Goal: Task Accomplishment & Management: Complete application form

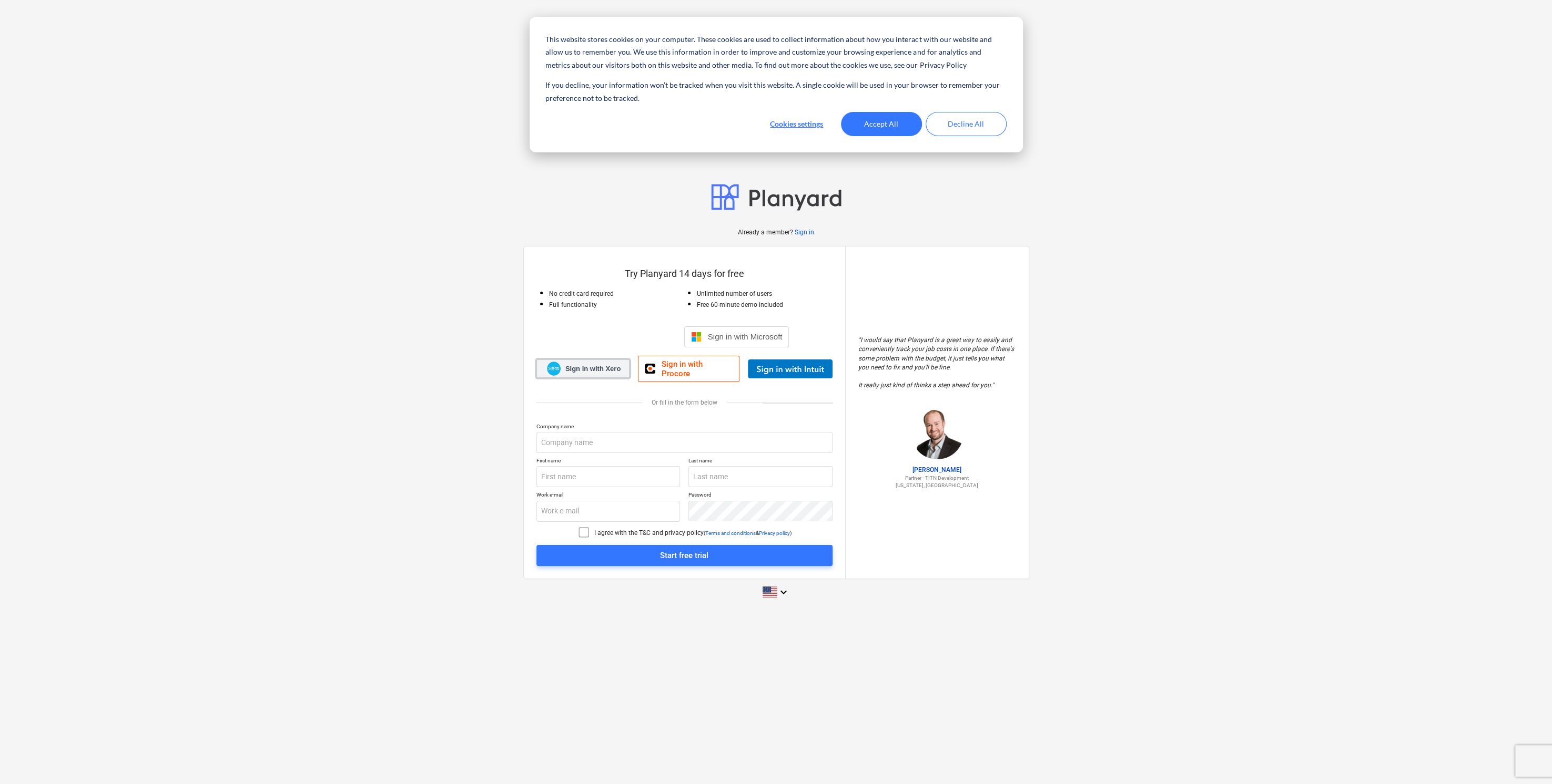
click at [602, 375] on link "Sign in with Xero" at bounding box center [583, 369] width 93 height 19
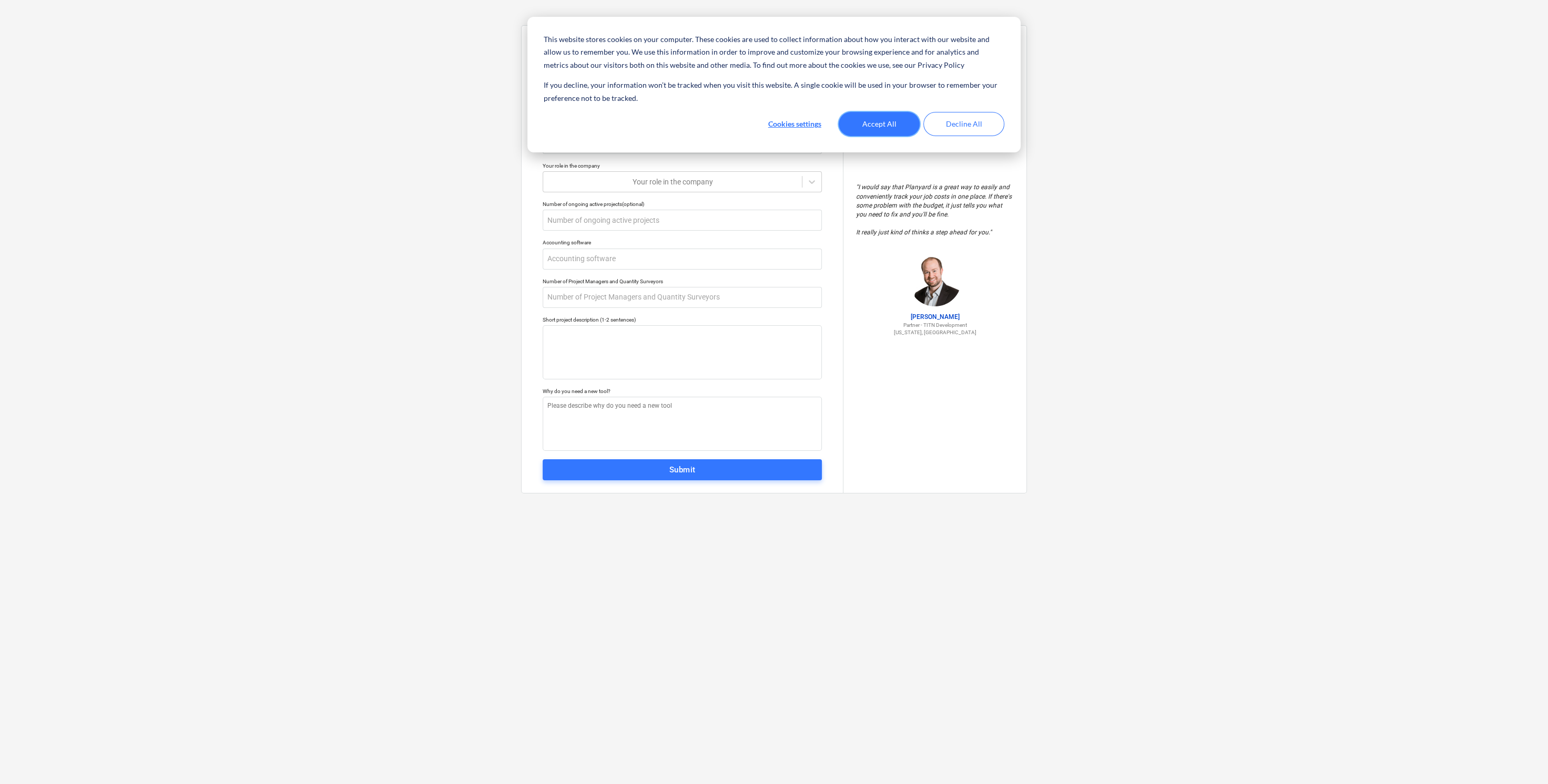
click at [872, 123] on button "Accept All" at bounding box center [879, 124] width 81 height 24
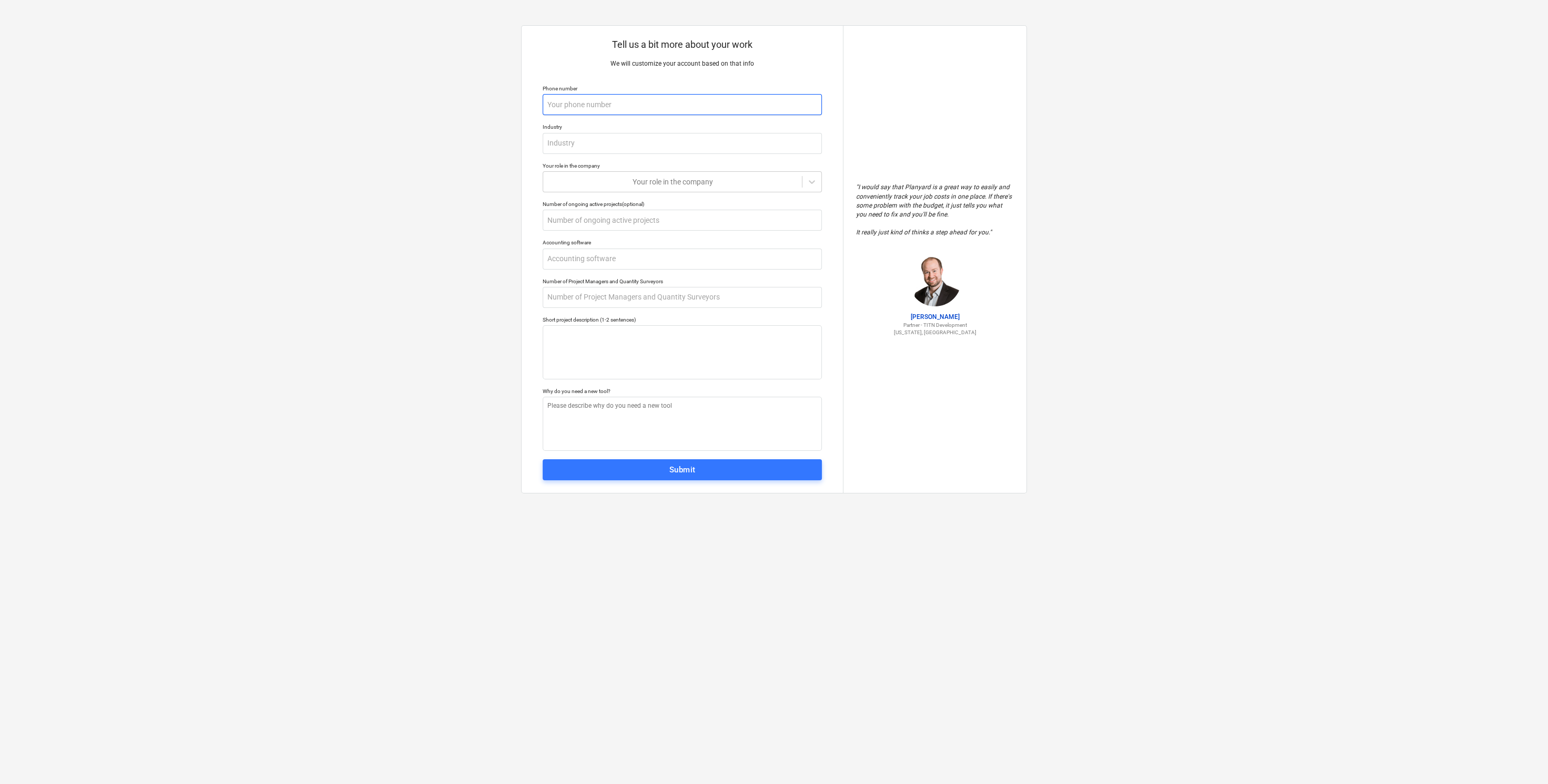
click at [660, 111] on input "text" at bounding box center [682, 104] width 279 height 21
type textarea "x"
type input "+"
type textarea "x"
type input "+1"
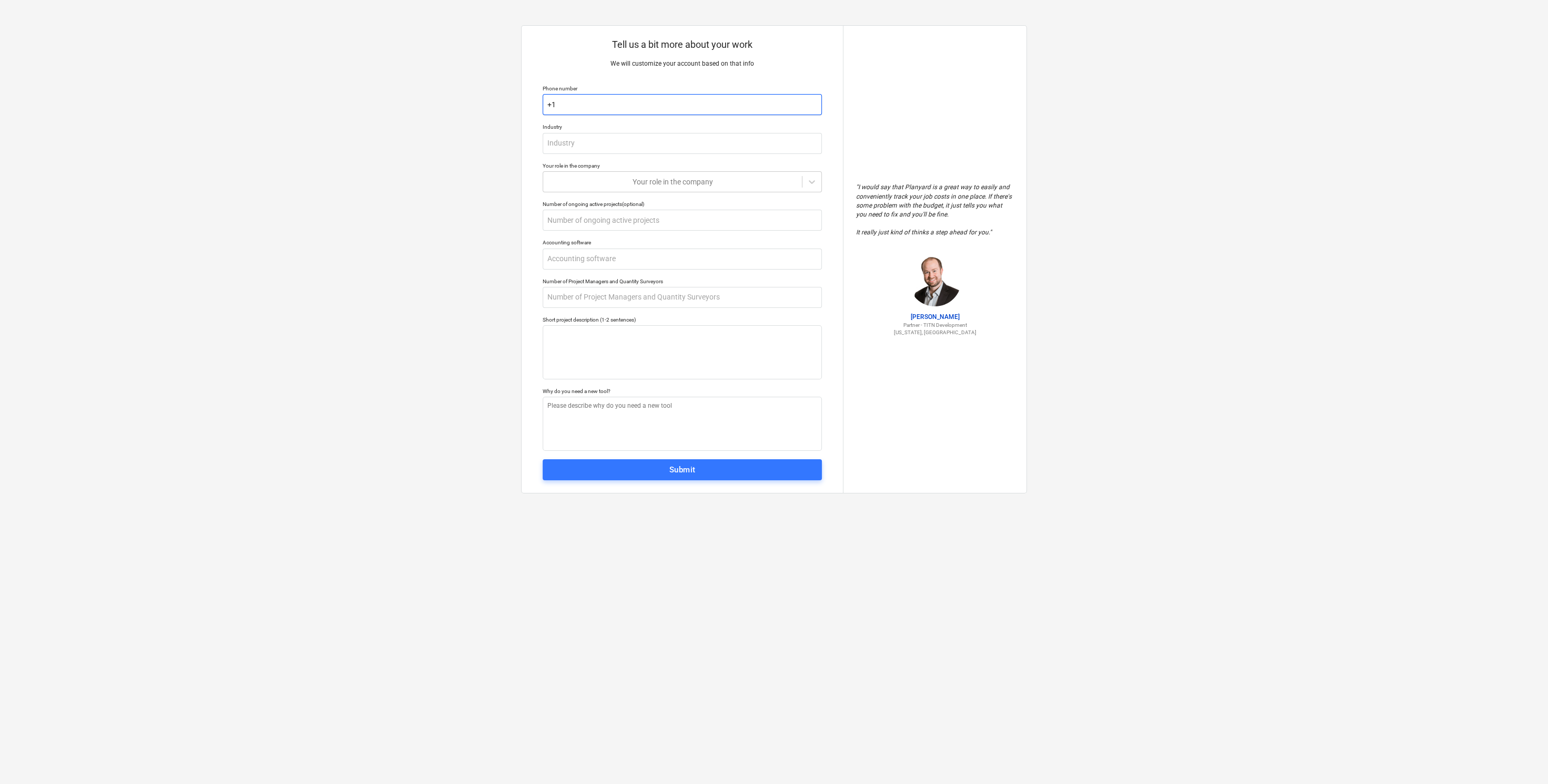
type textarea "x"
type input "+13"
type textarea "x"
type input "+134"
type textarea "x"
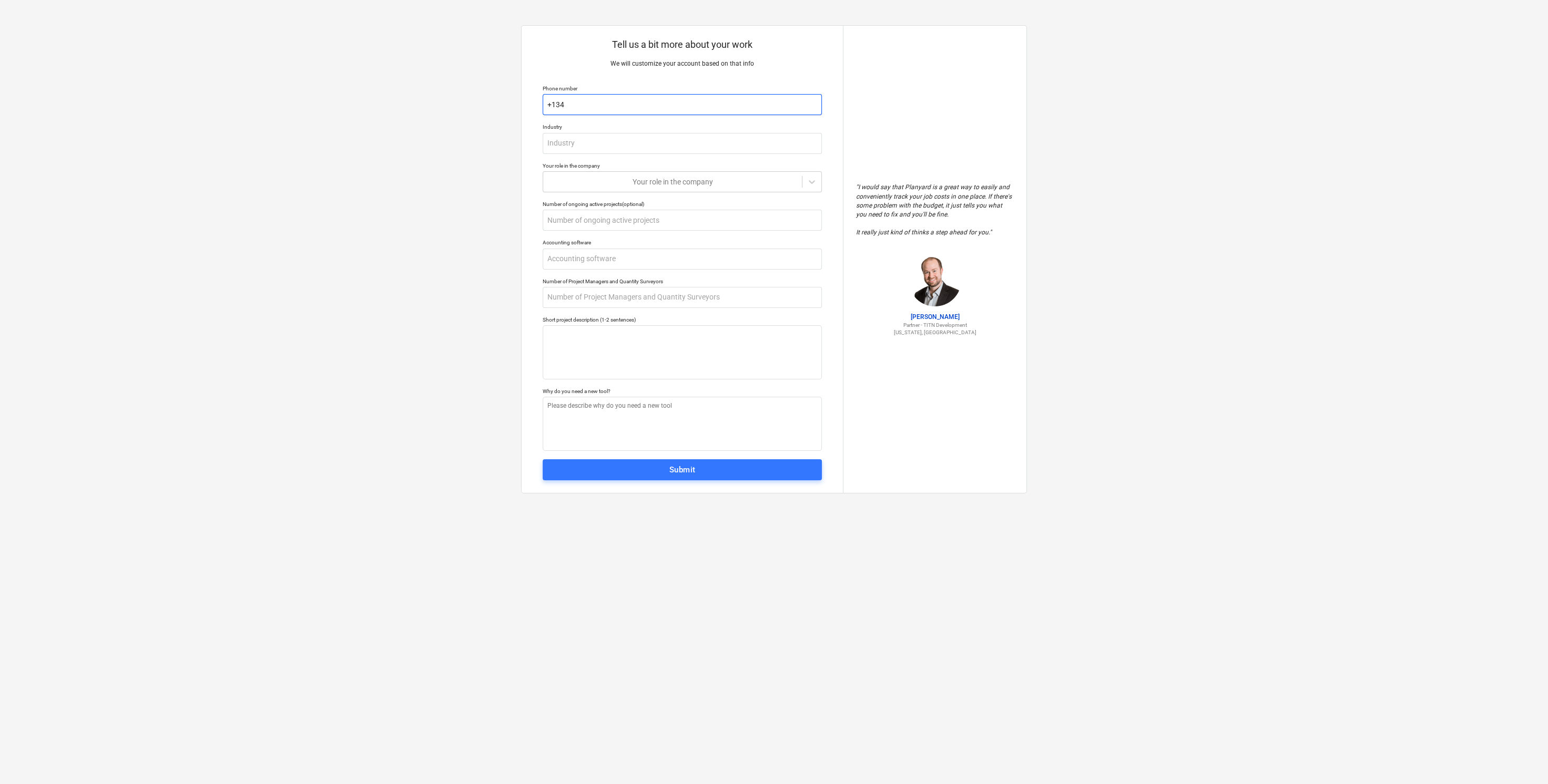
type input "+1345"
type textarea "x"
type input "+13459"
type textarea "x"
type input "+134593"
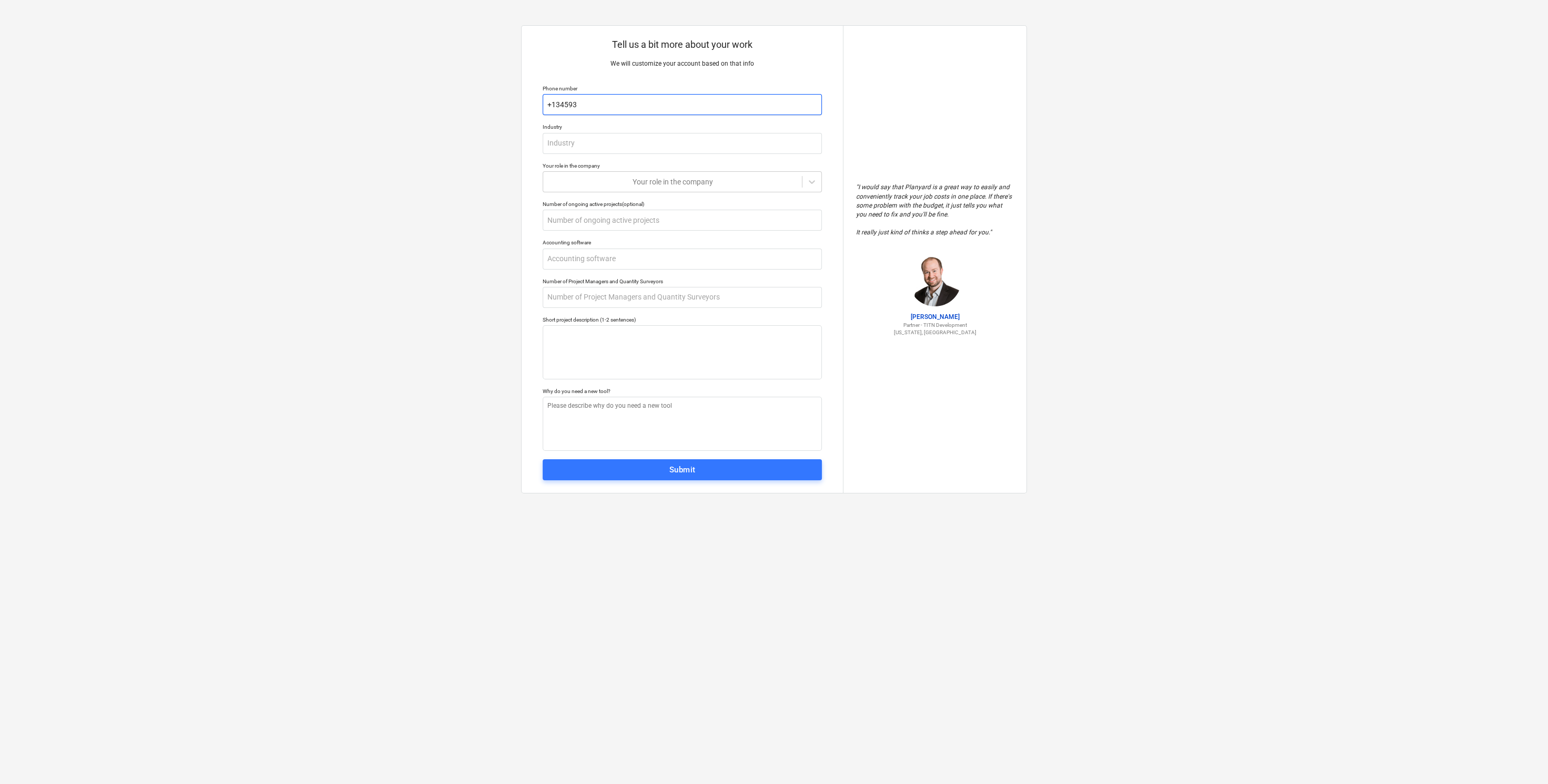
type textarea "x"
type input "+1345938"
type textarea "x"
type input "+13459382"
type textarea "x"
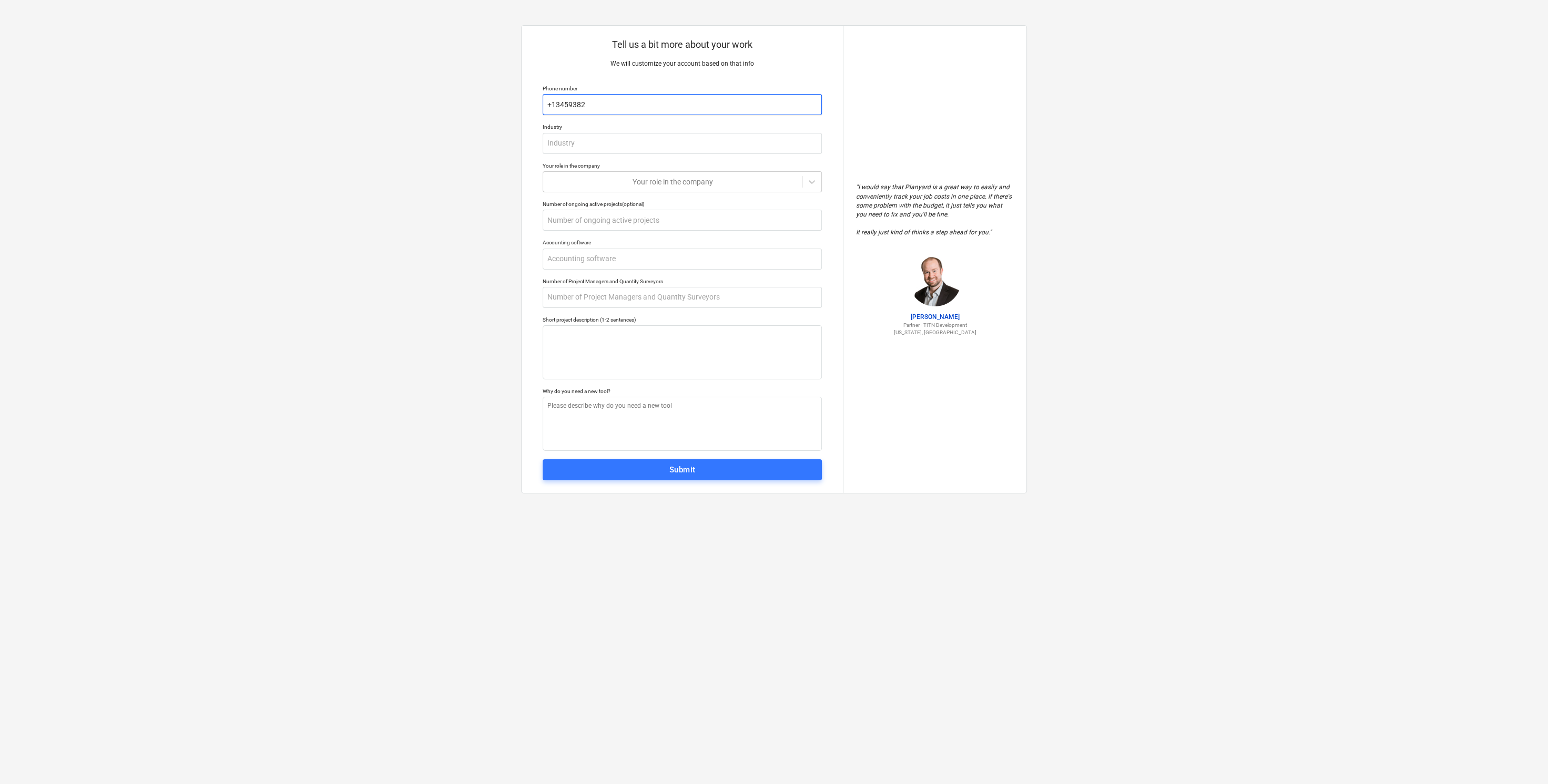
type input "+134593823"
type textarea "x"
type input "+1345938234"
type textarea "x"
type input "+13459382345"
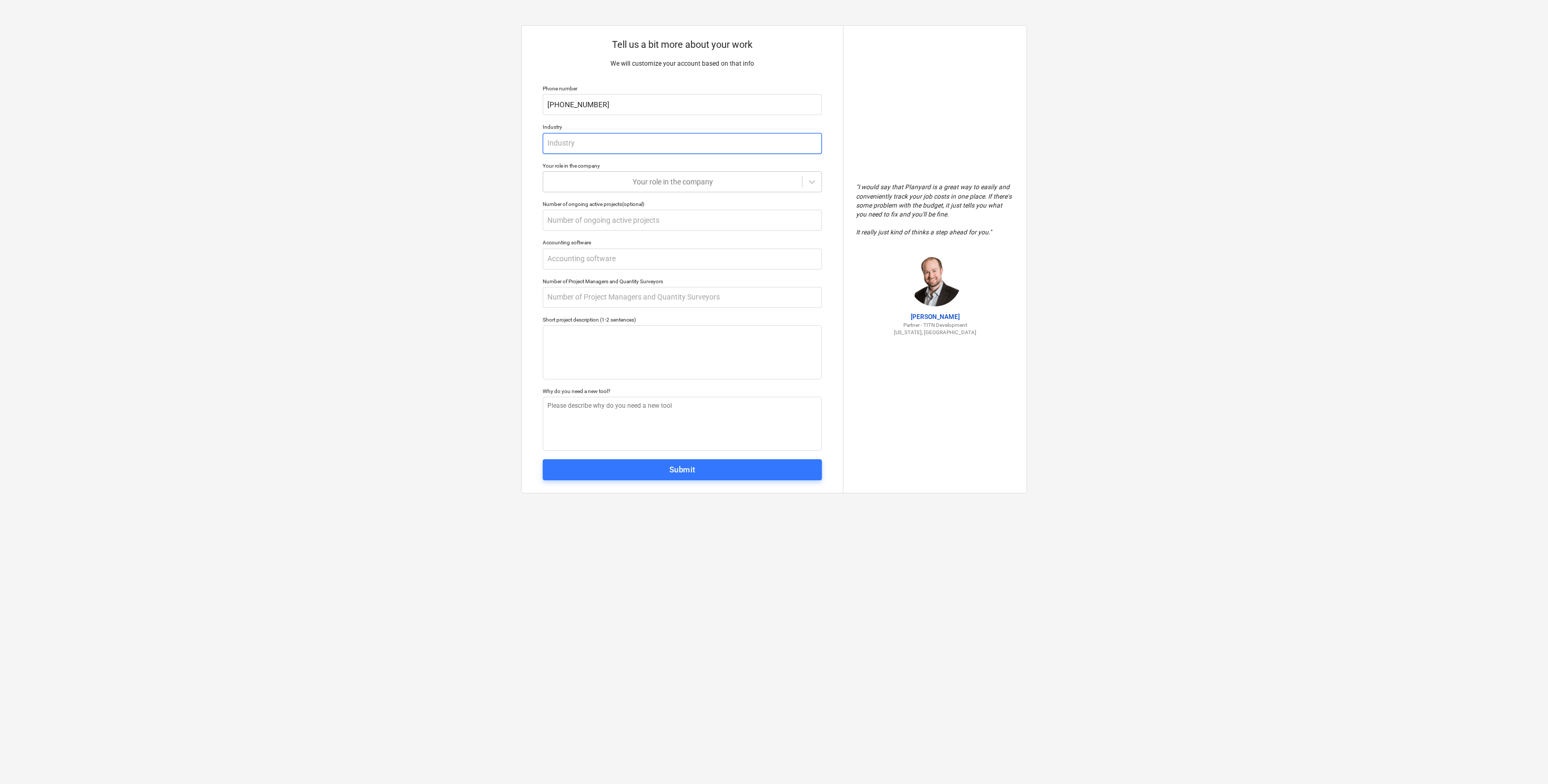
click at [621, 151] on input "text" at bounding box center [682, 143] width 279 height 21
click at [631, 146] on input "text" at bounding box center [682, 143] width 279 height 21
type textarea "x"
type input "c"
type textarea "x"
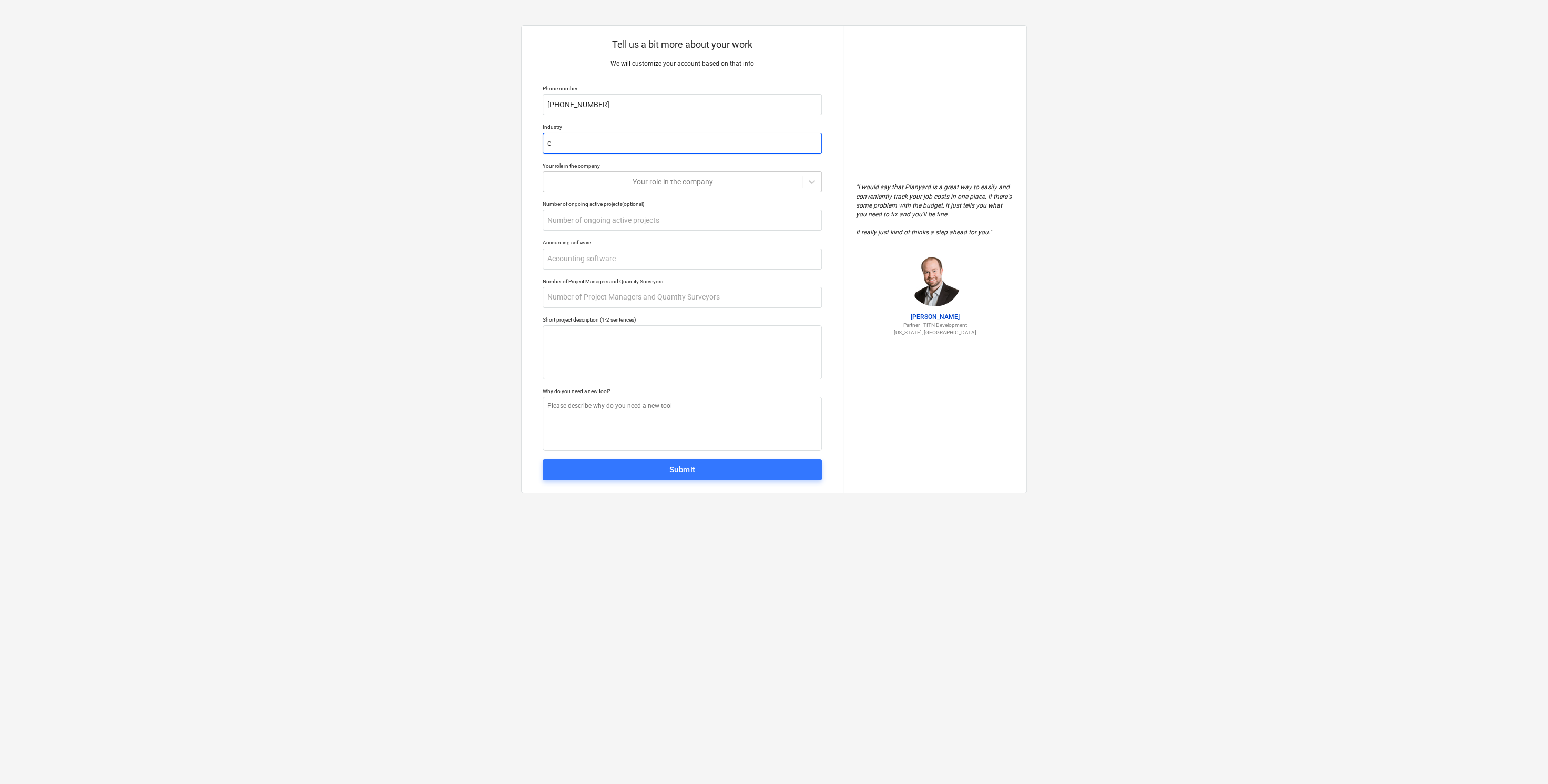
type input "co"
type textarea "x"
type input "com"
type textarea "x"
type input "co"
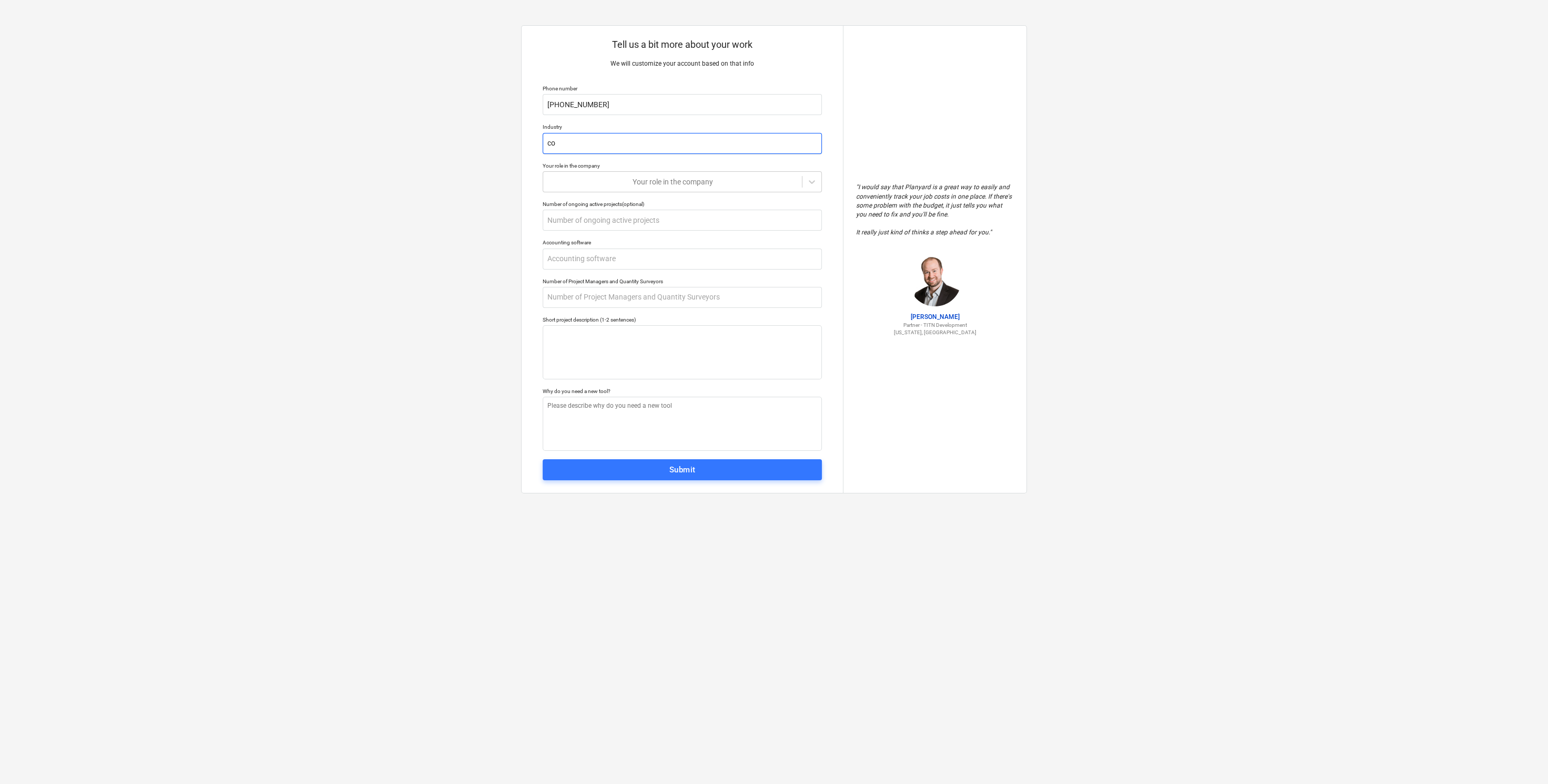
type textarea "x"
type input "con"
type textarea "x"
type input "cons"
type textarea "x"
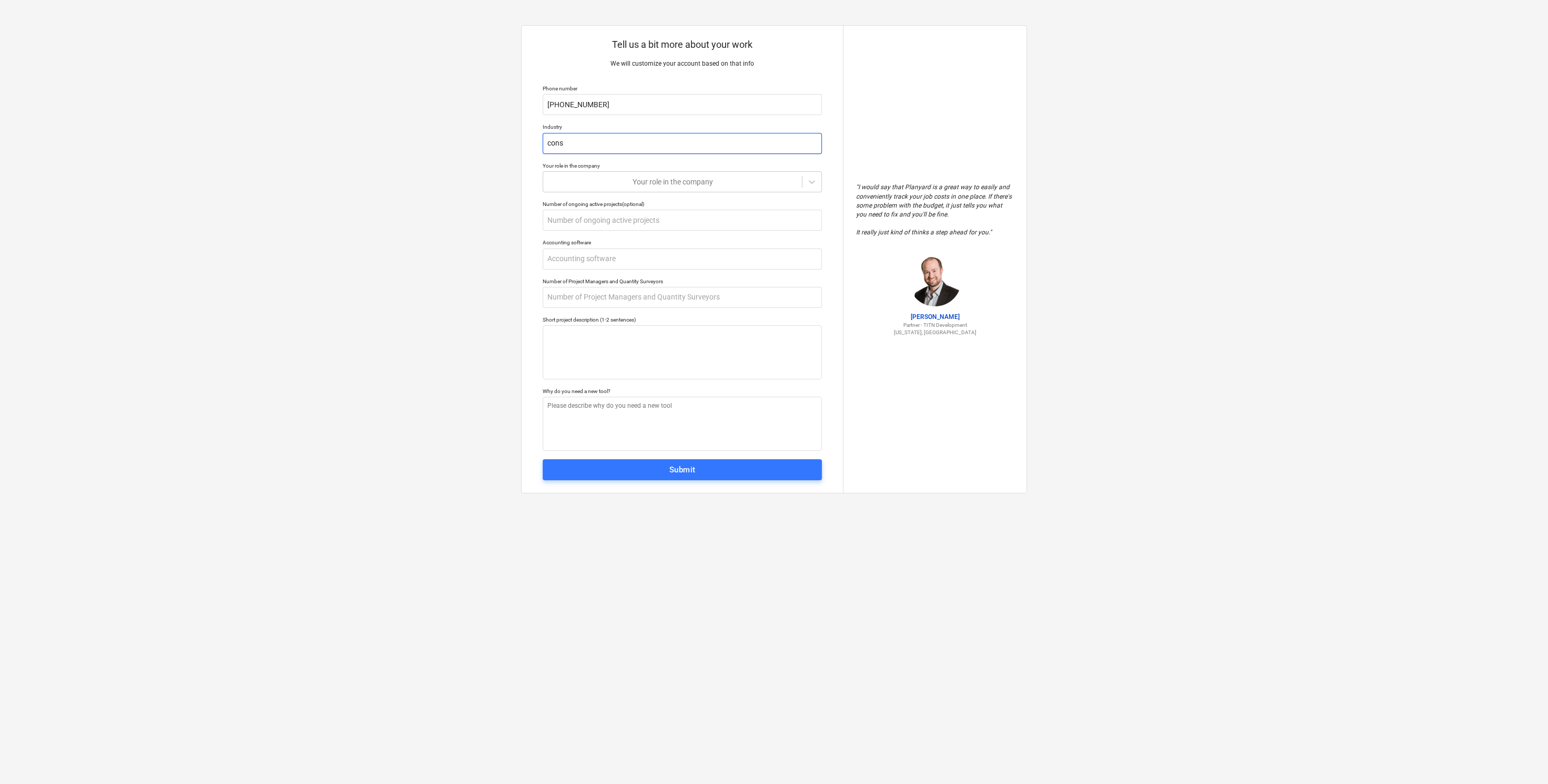
type input "const"
type textarea "x"
type input "constr"
type textarea "x"
type input "constru"
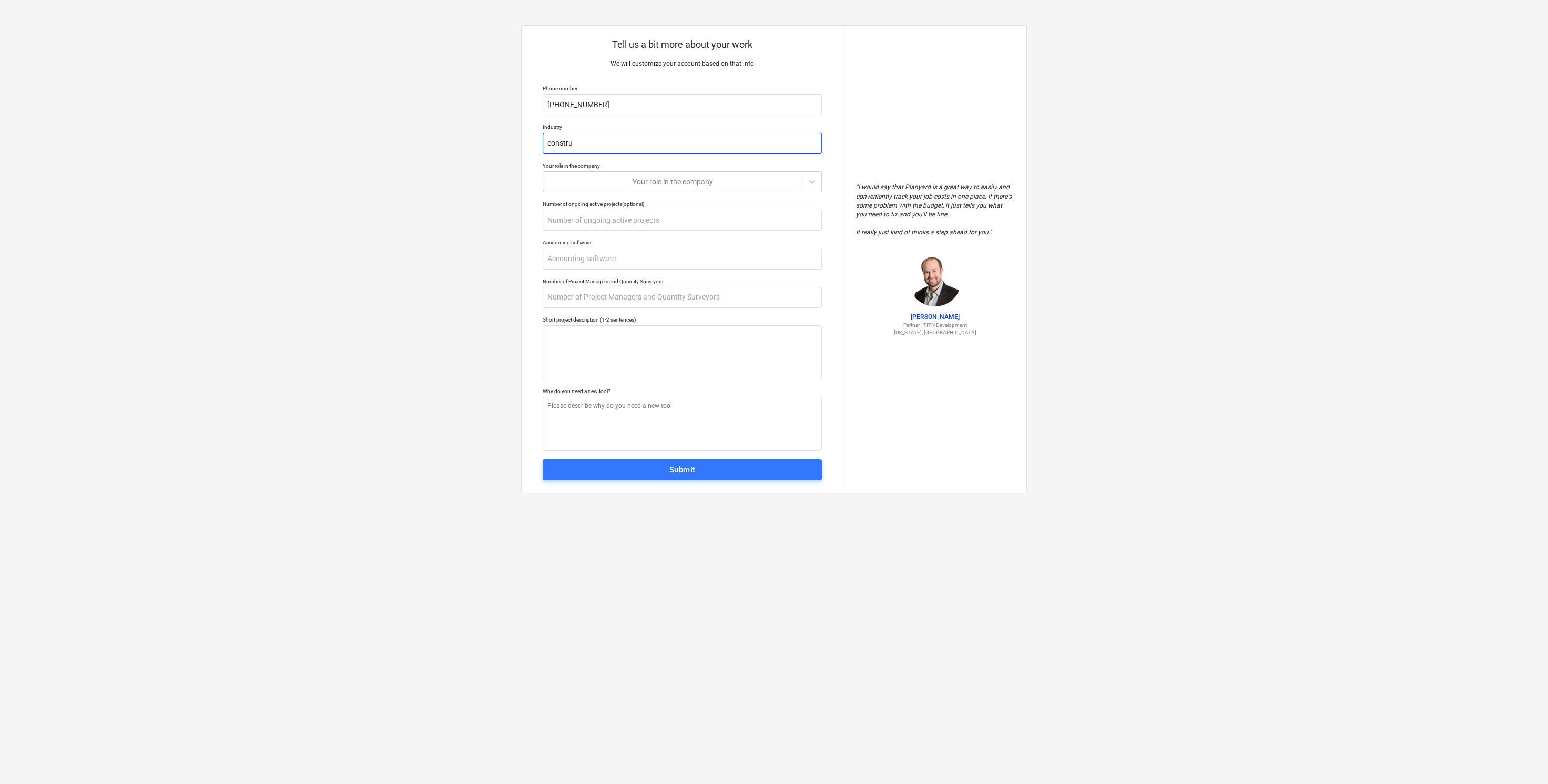
type textarea "x"
type input "construc"
type textarea "x"
type input "construct"
type textarea "x"
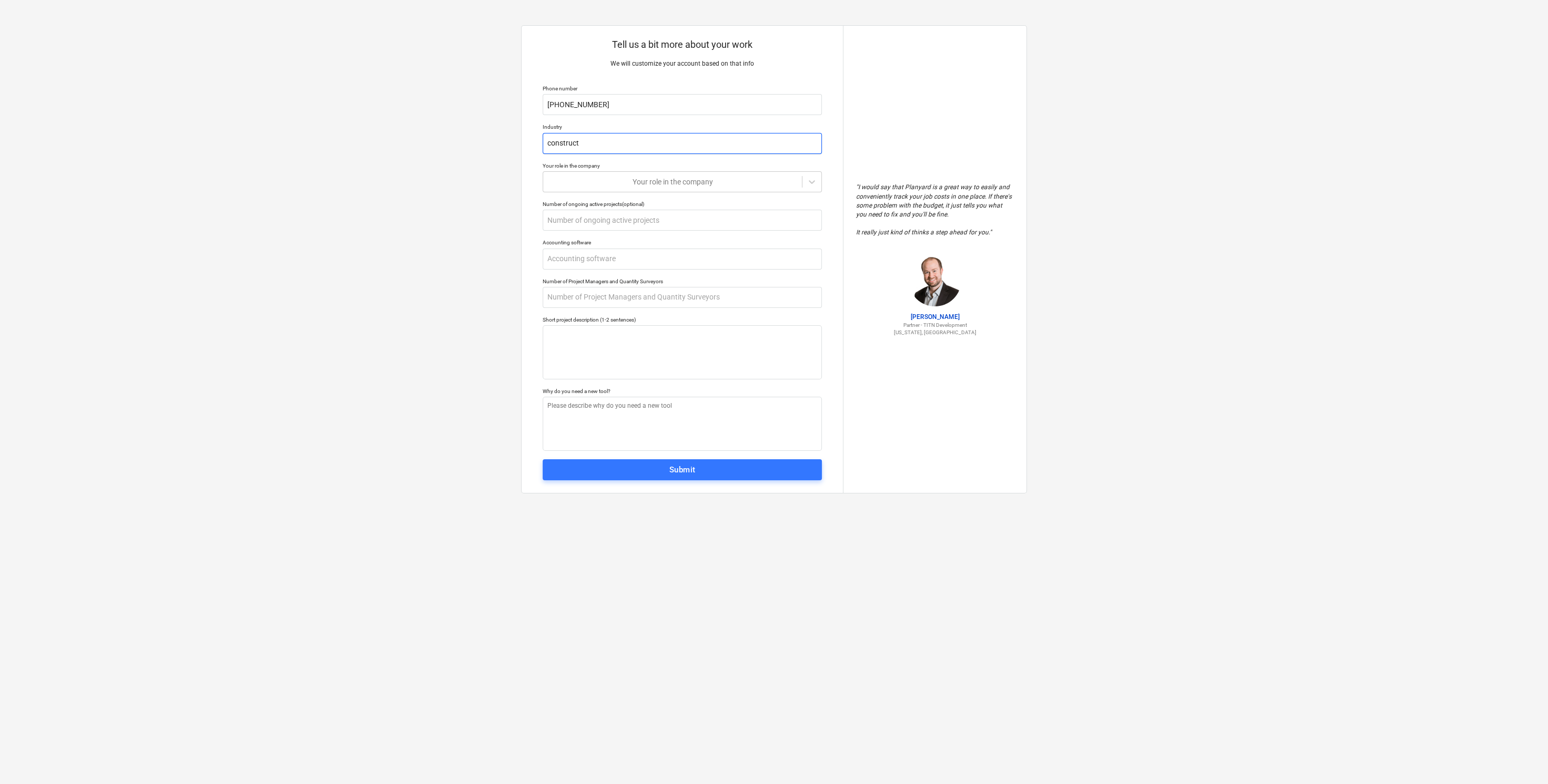
type input "constructi"
type textarea "x"
type input "constructio"
type textarea "x"
type input "construction"
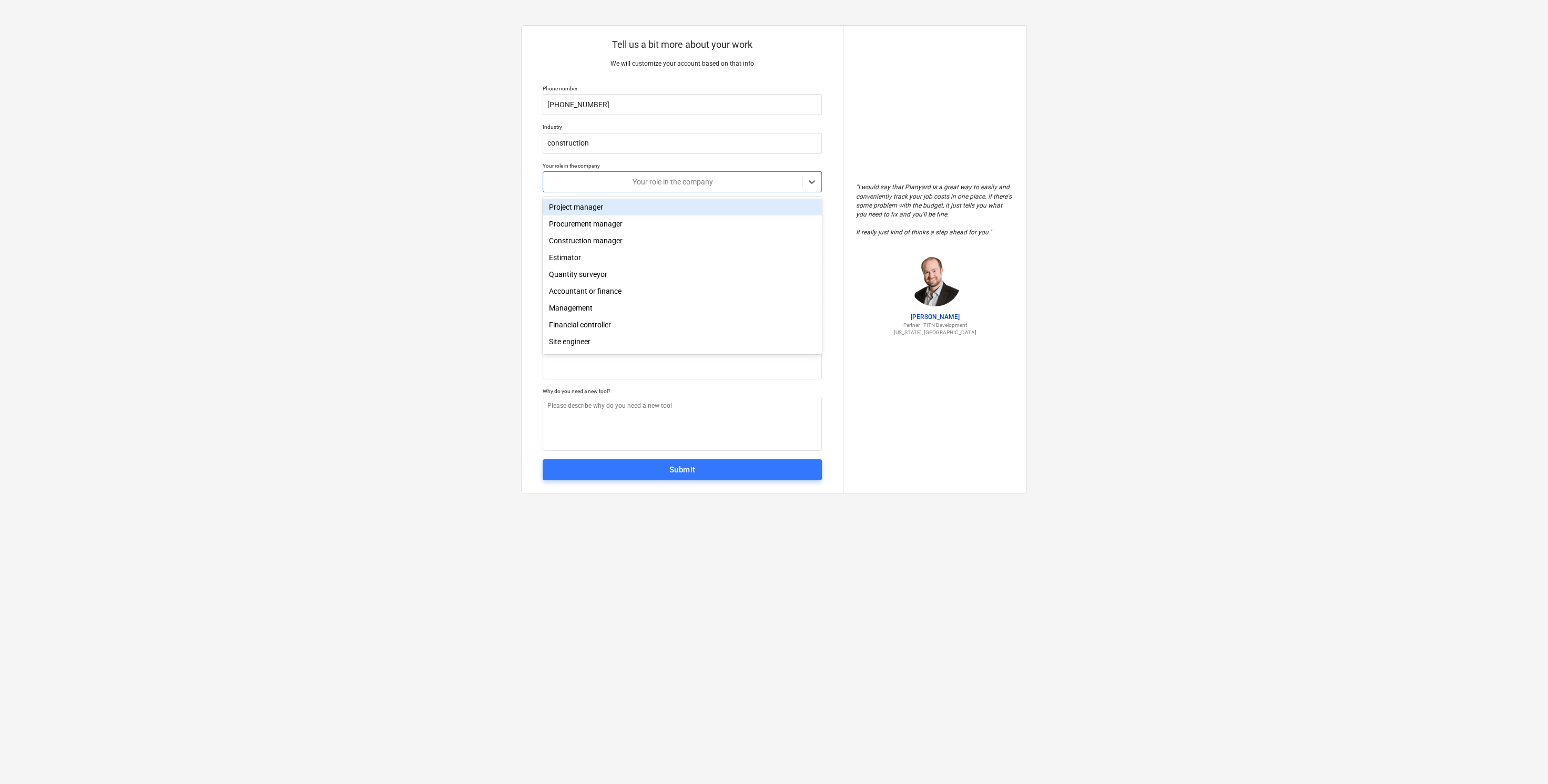
click at [635, 184] on div at bounding box center [672, 181] width 248 height 10
click at [604, 322] on div "Administrator" at bounding box center [682, 327] width 279 height 17
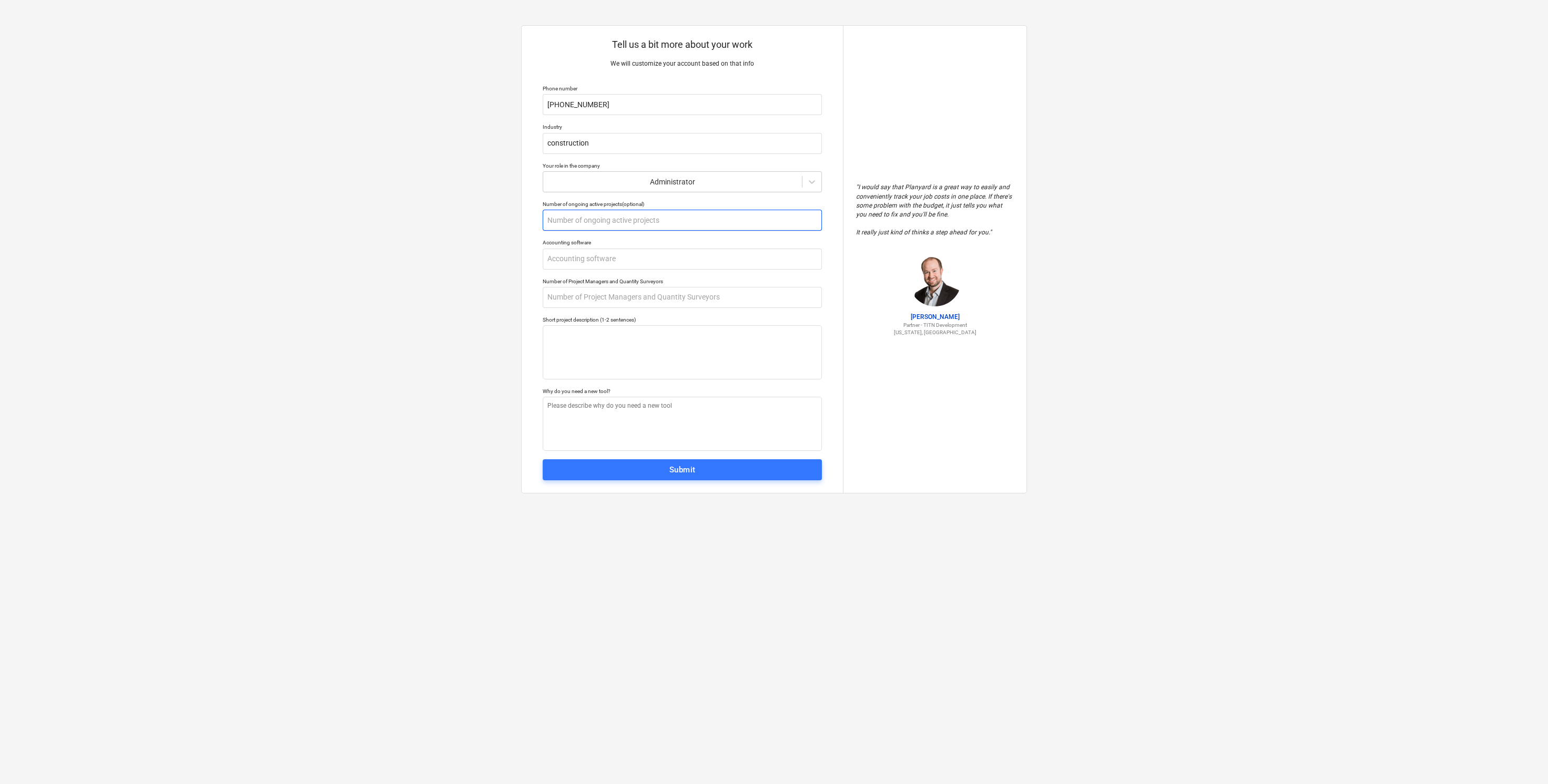
click at [619, 225] on input "text" at bounding box center [682, 220] width 279 height 21
type textarea "x"
type input "6"
click at [590, 263] on input "text" at bounding box center [682, 259] width 279 height 21
type textarea "x"
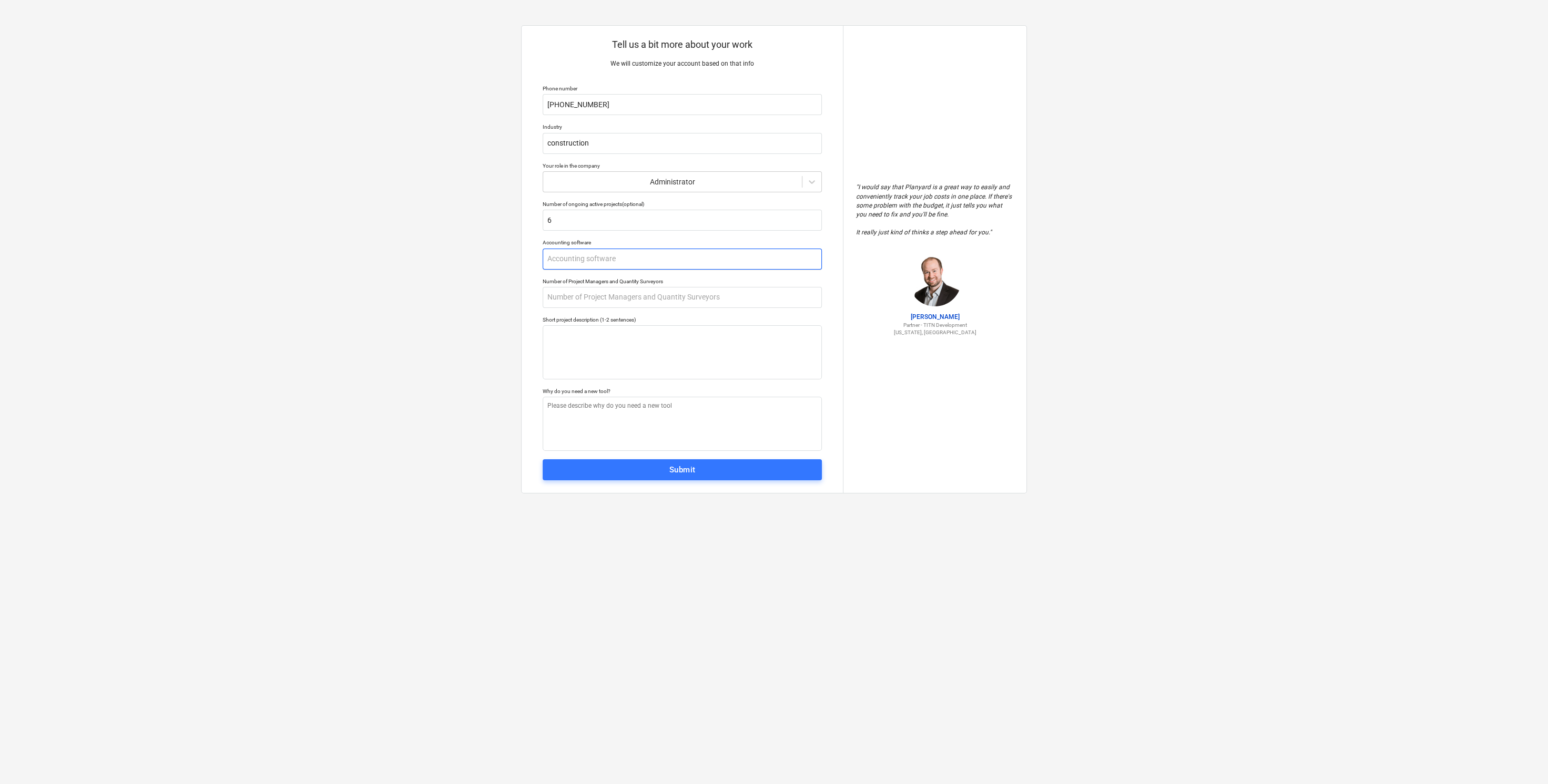
type input "X"
type textarea "x"
type input "Xe"
type textarea "x"
type input "Xer"
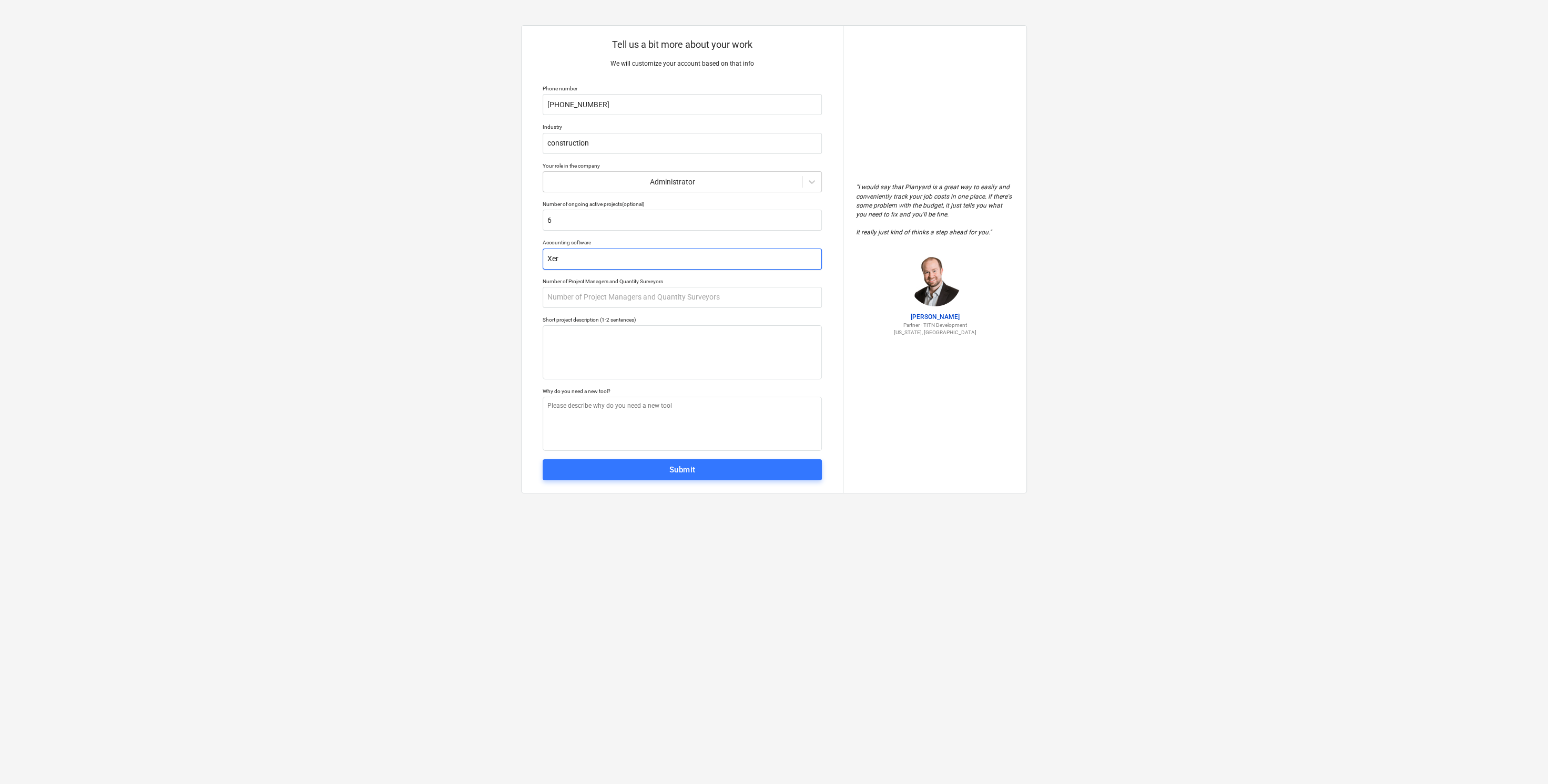
type textarea "x"
type input "Xero"
click at [586, 299] on input "text" at bounding box center [682, 297] width 279 height 21
type textarea "x"
type input "2"
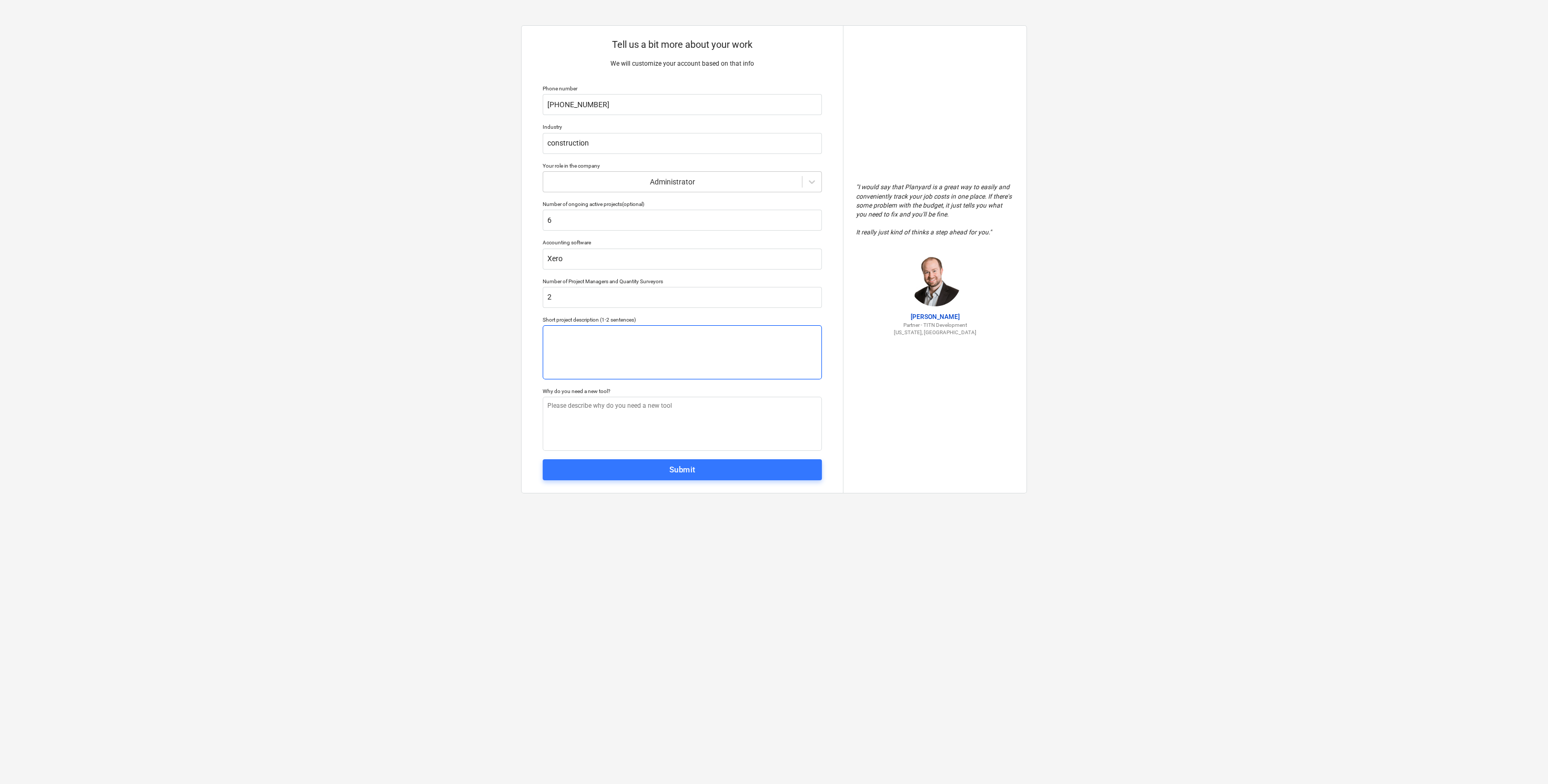
click at [561, 333] on textarea at bounding box center [682, 352] width 279 height 54
type textarea "x"
type textarea "w"
type textarea "x"
type textarea "wa"
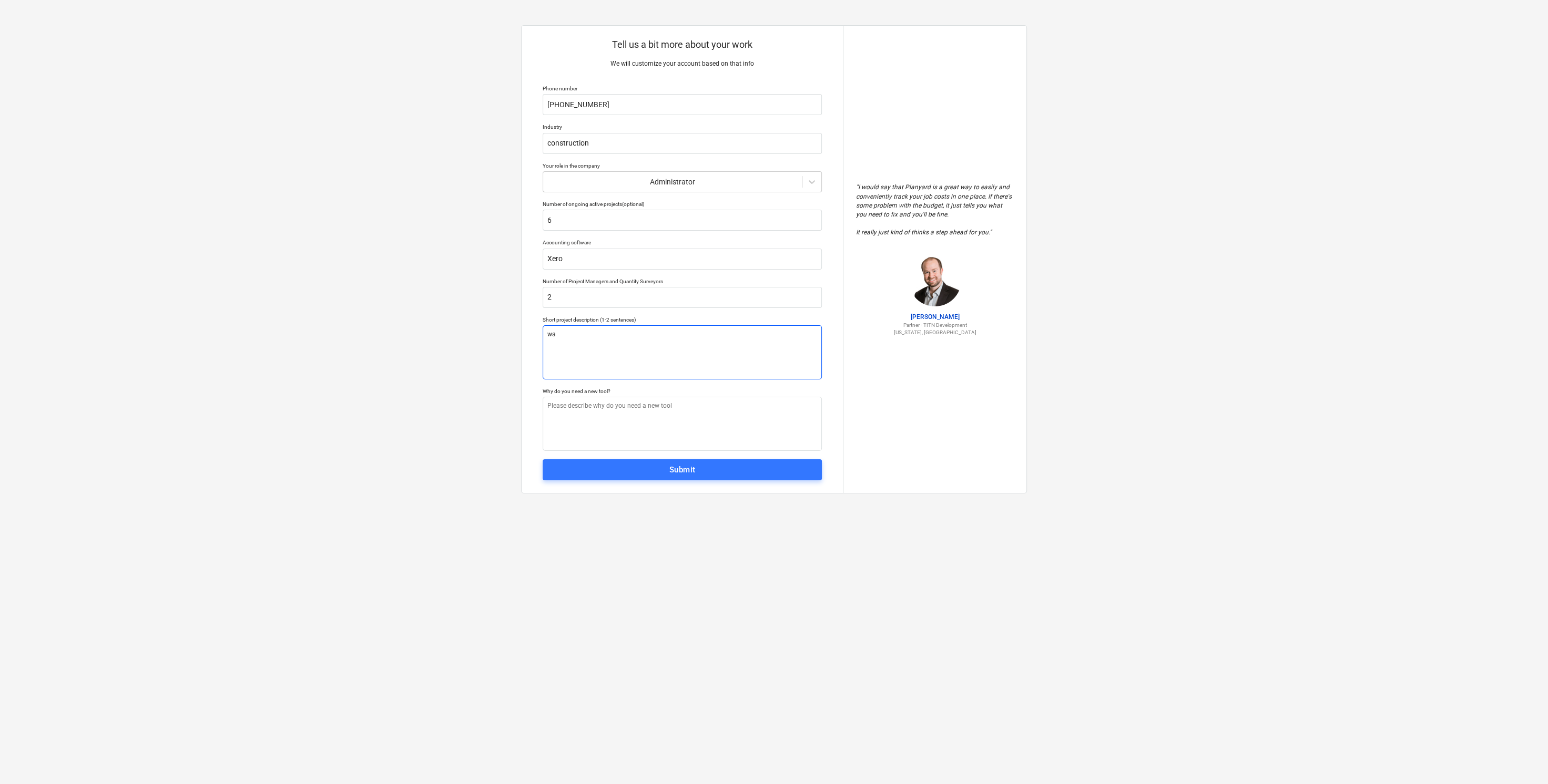
type textarea "x"
type textarea "war"
type textarea "x"
type textarea "ware"
type textarea "x"
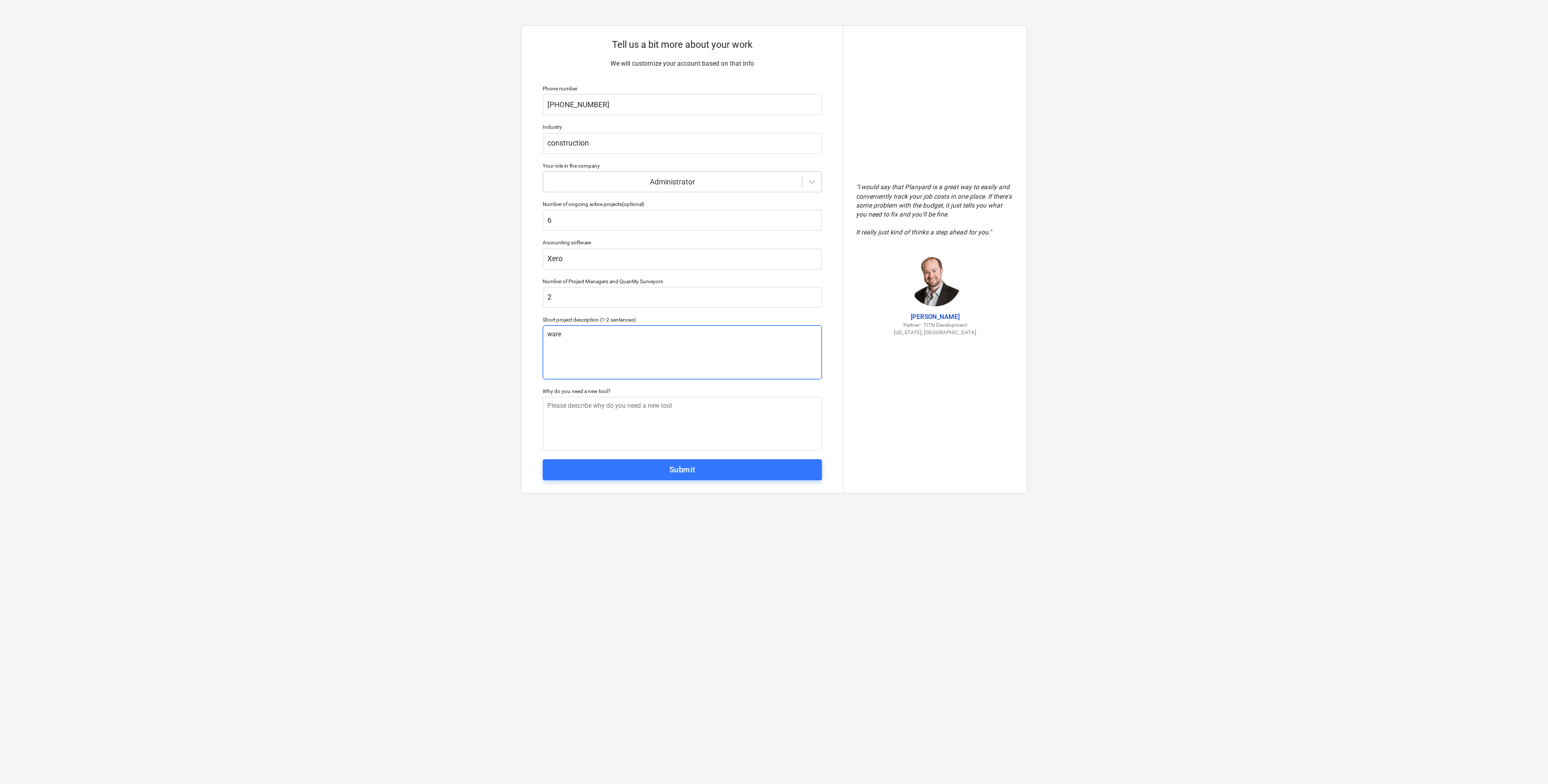
type textarea "war"
type textarea "x"
type textarea "wa"
type textarea "x"
type textarea "w"
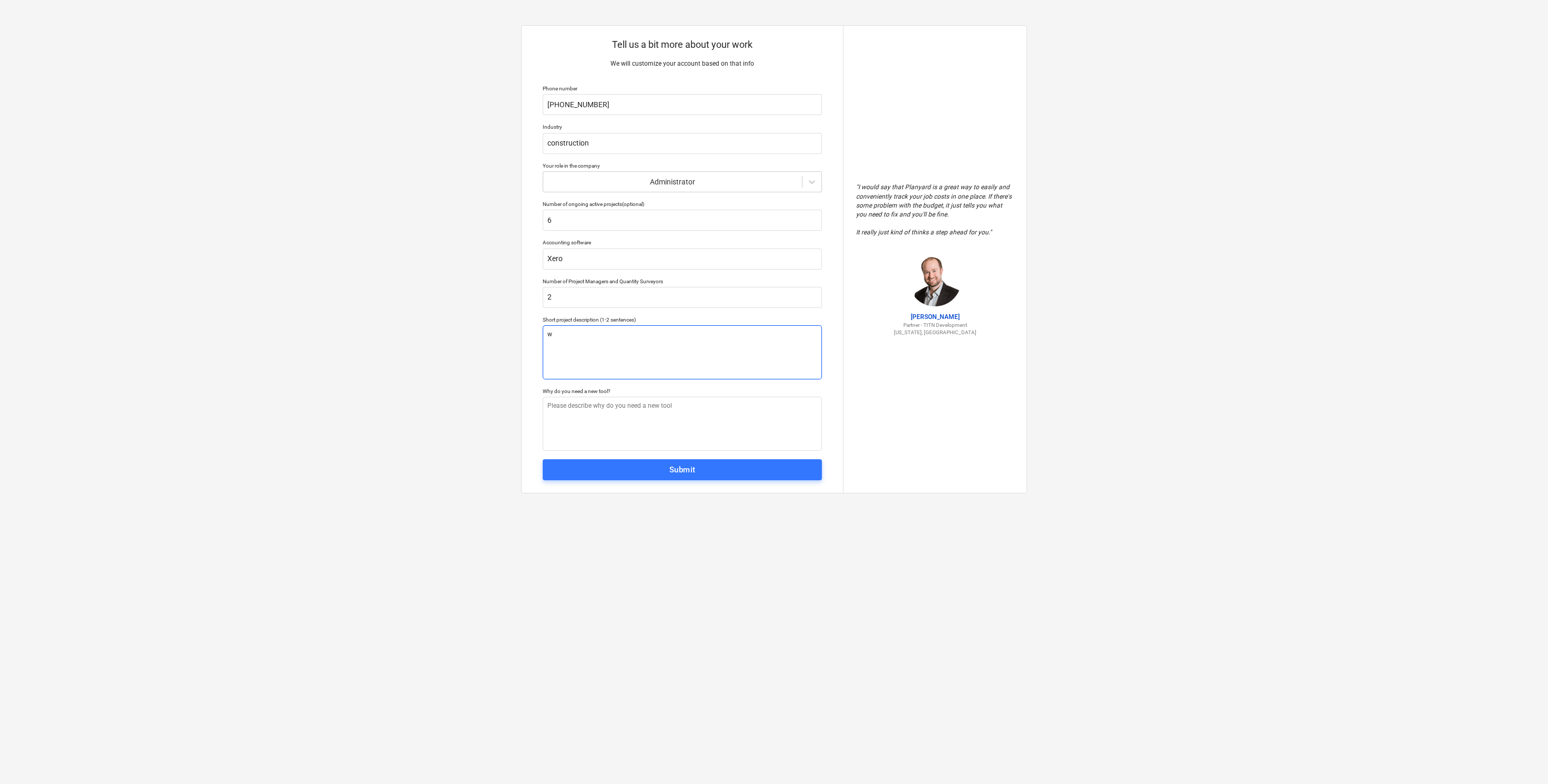
type textarea "x"
type textarea "B"
type textarea "x"
type textarea "Bu"
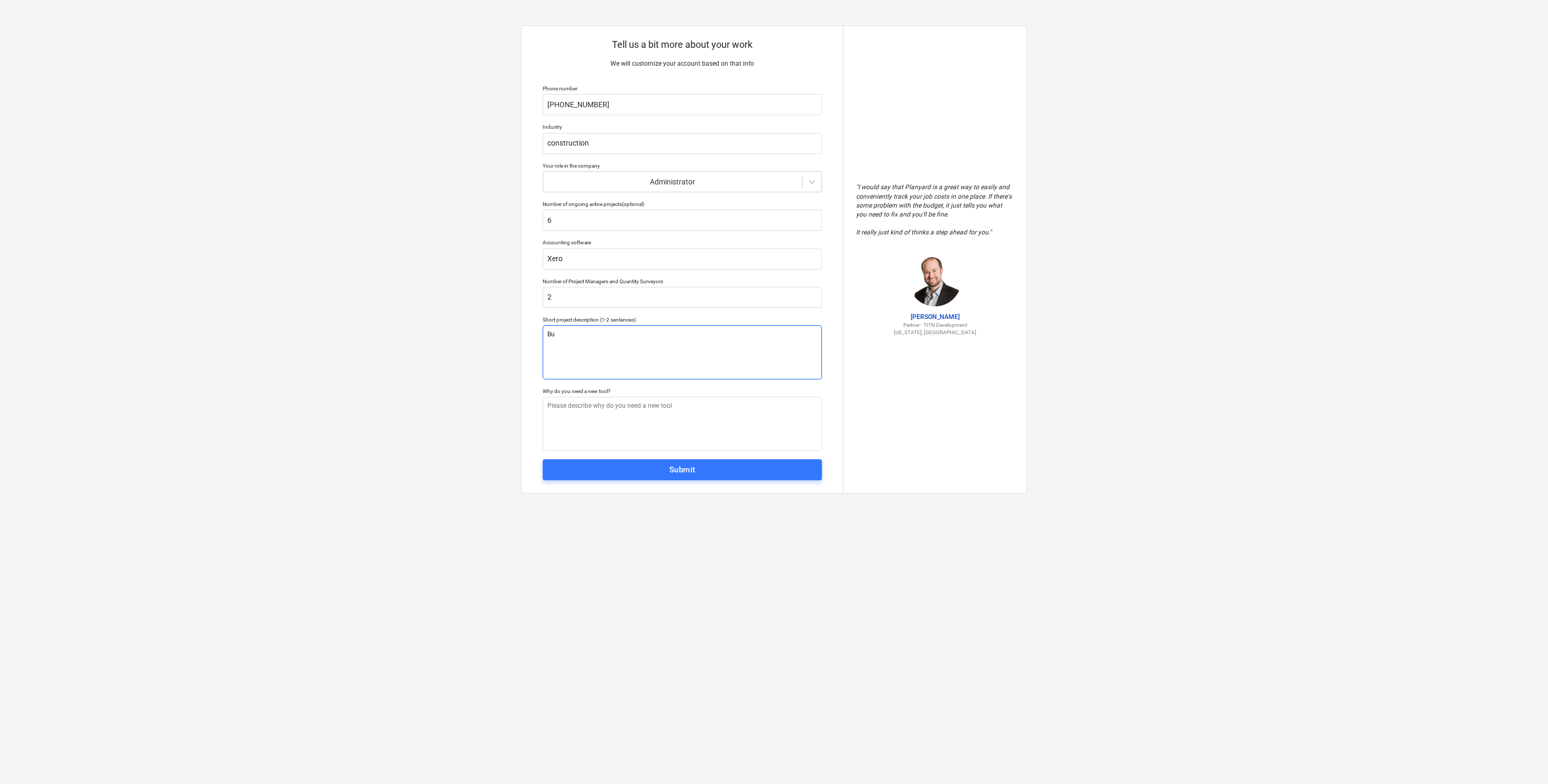
type textarea "x"
type textarea "Bui"
type textarea "x"
type textarea "Buil"
type textarea "x"
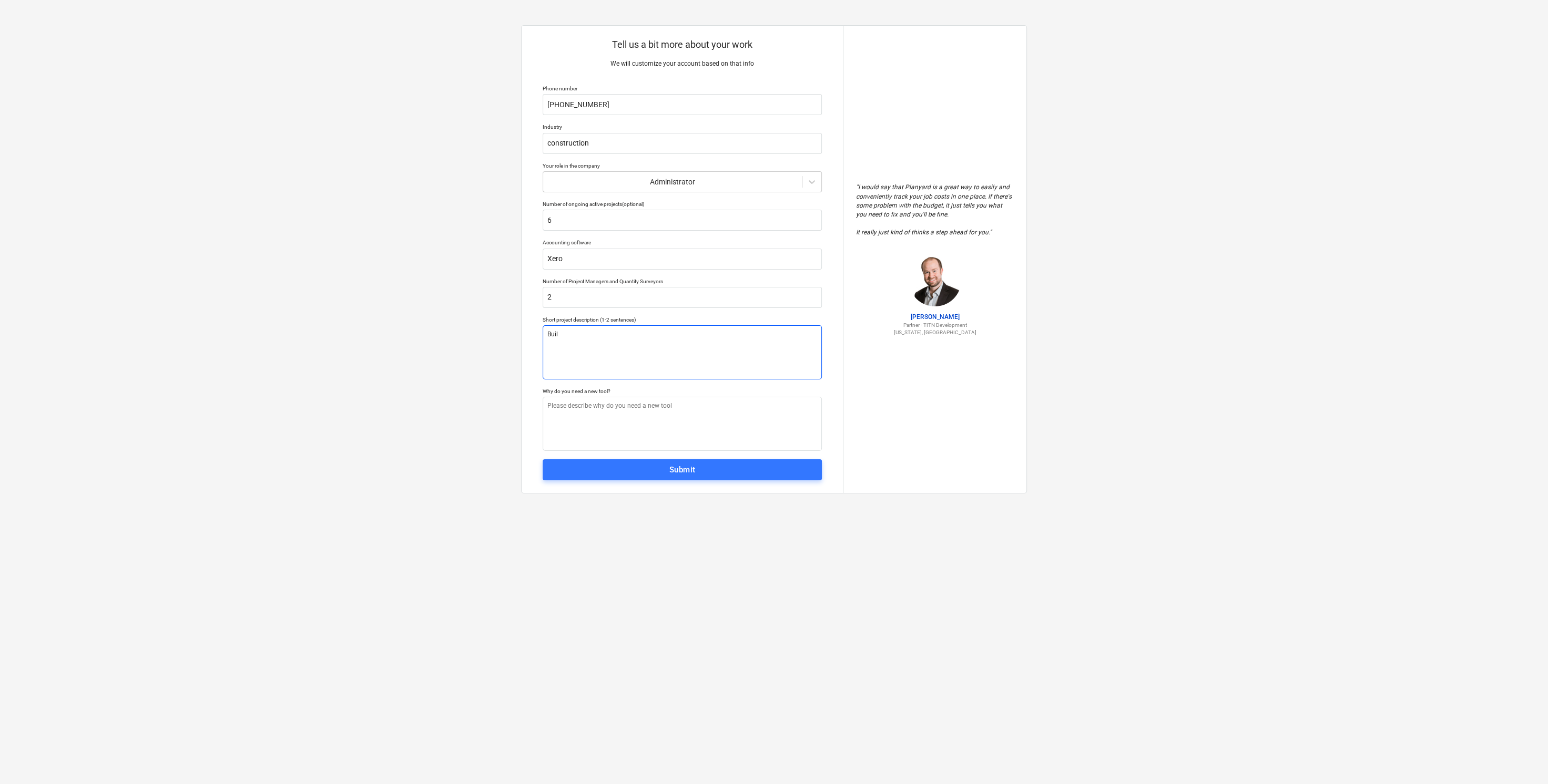
type textarea "Build"
type textarea "x"
type textarea "Buildi"
type textarea "x"
type textarea "Buildin"
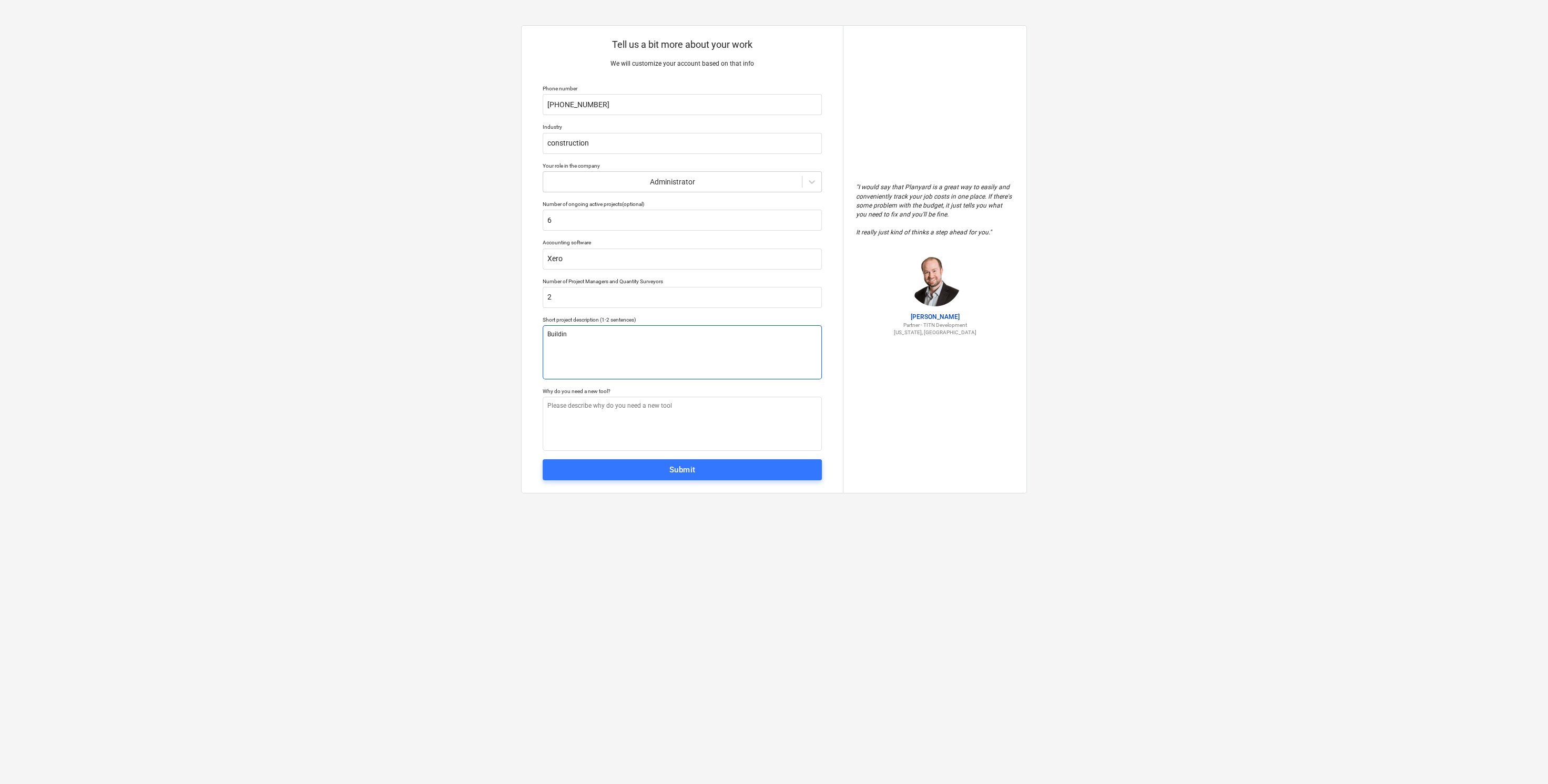
type textarea "x"
type textarea "Building"
type textarea "x"
type textarea "Building"
type textarea "x"
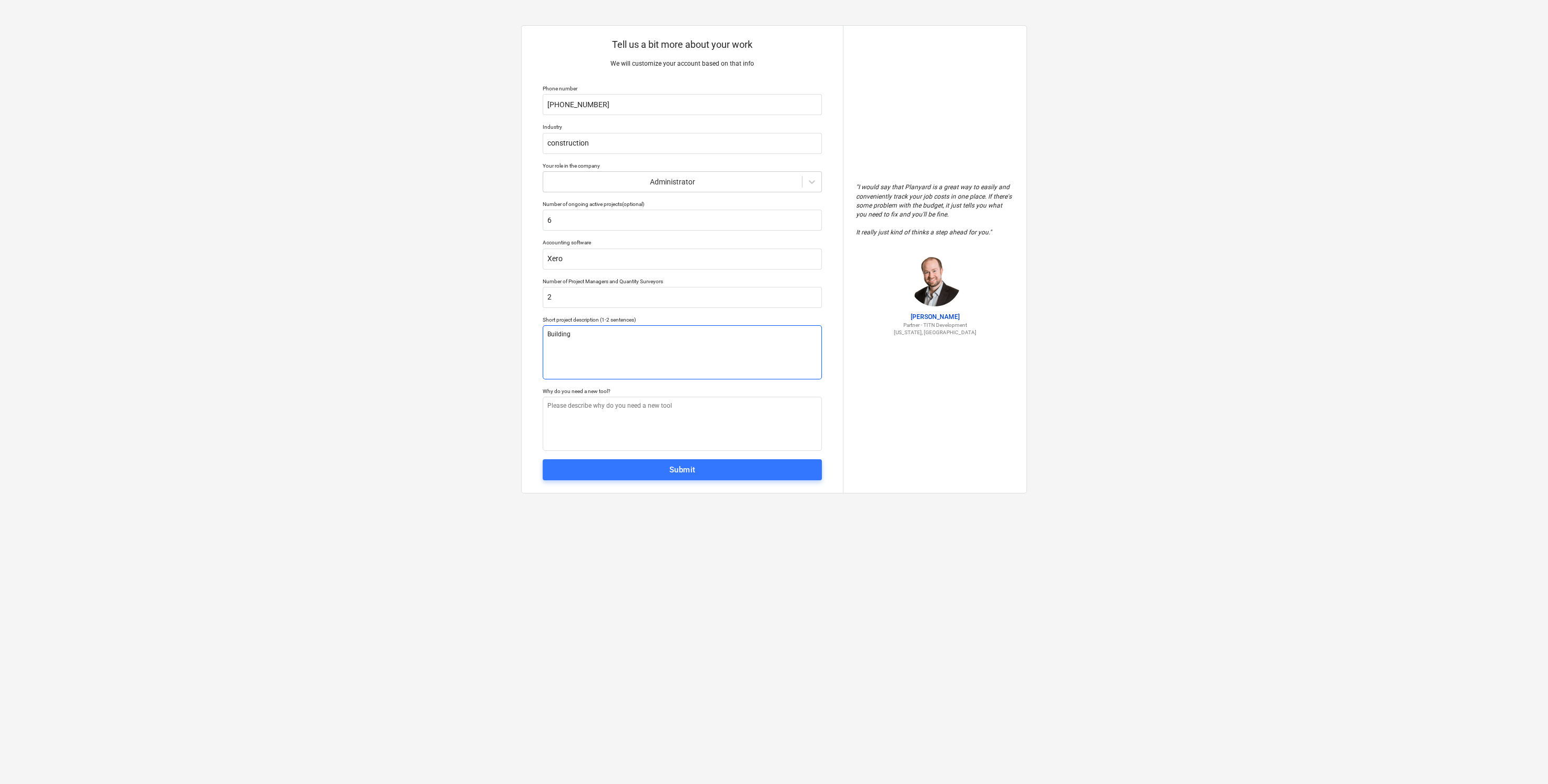
type textarea "Building W"
type textarea "x"
type textarea "Building Wa"
type textarea "x"
type textarea "Building War"
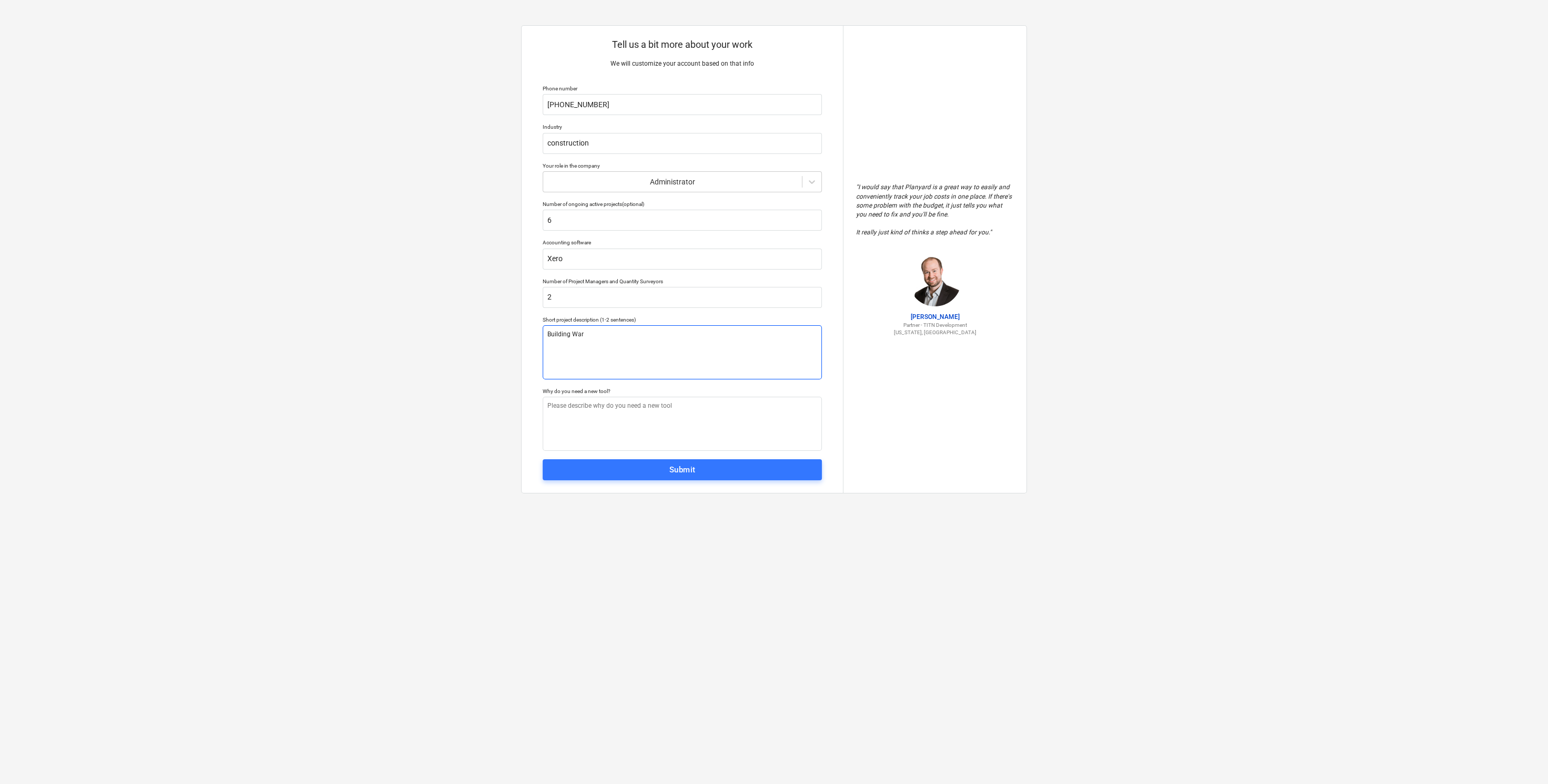
type textarea "x"
type textarea "Building Ware"
type textarea "x"
type textarea "Building Wareh"
type textarea "x"
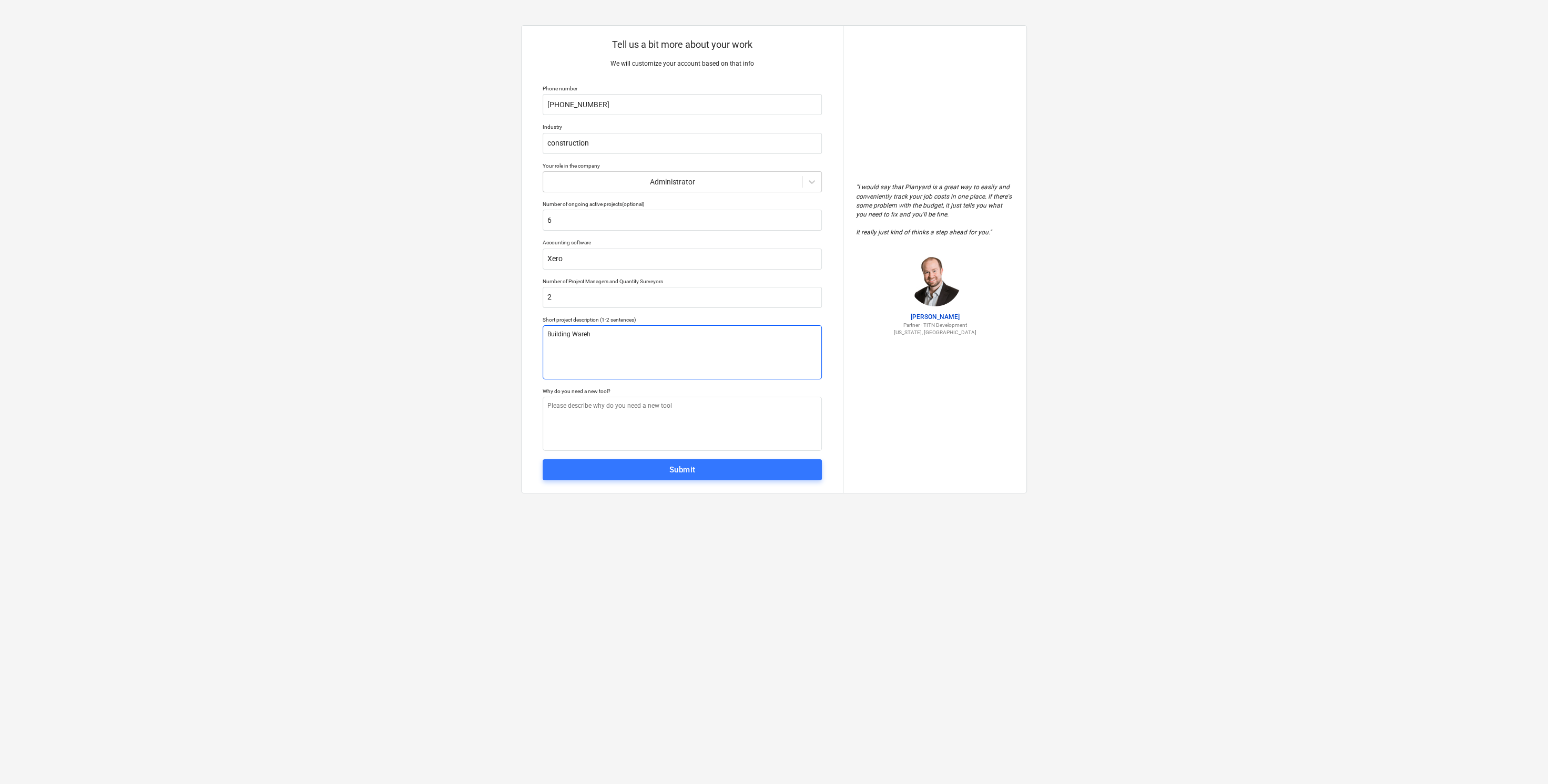
type textarea "Building Wareho"
type textarea "x"
type textarea "Building Warehou"
type textarea "x"
type textarea "Building Warehous"
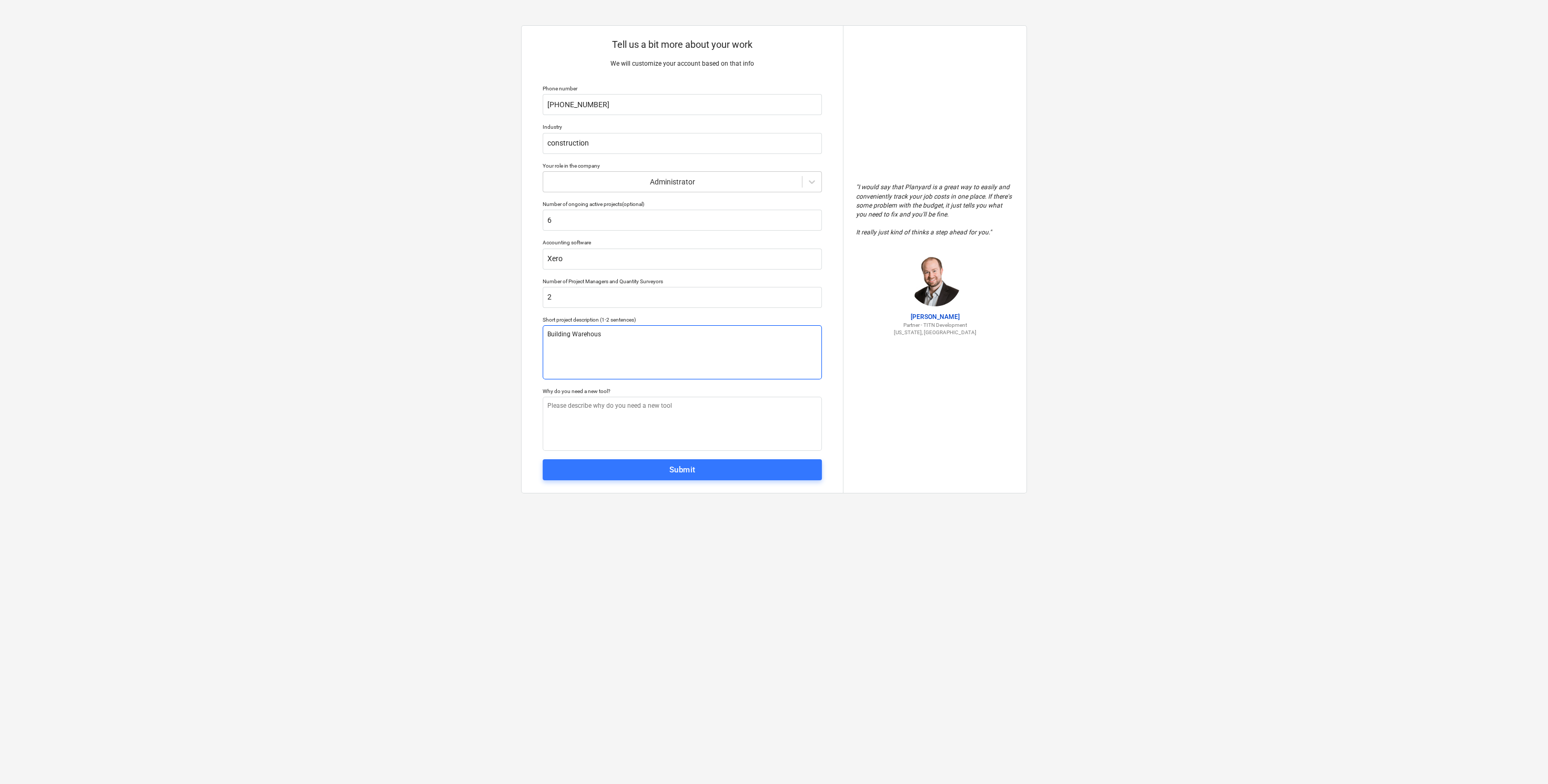
type textarea "x"
type textarea "Building Warehouse"
type textarea "x"
type textarea "Building Warehouses"
type textarea "x"
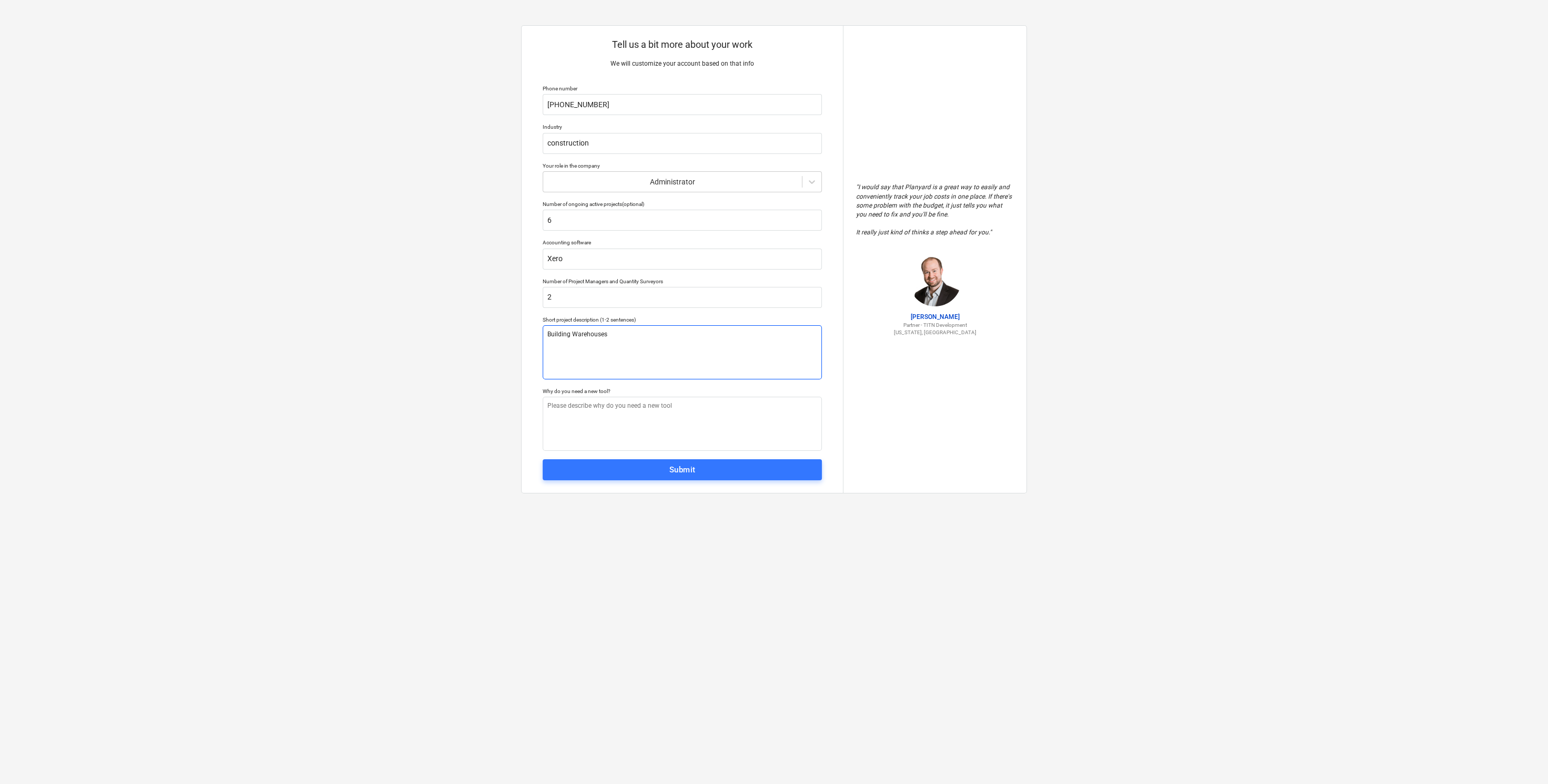
type textarea "Building Warehouses"
type textarea "x"
type textarea "Building Warehouses a"
type textarea "x"
type textarea "Building Warehouses an"
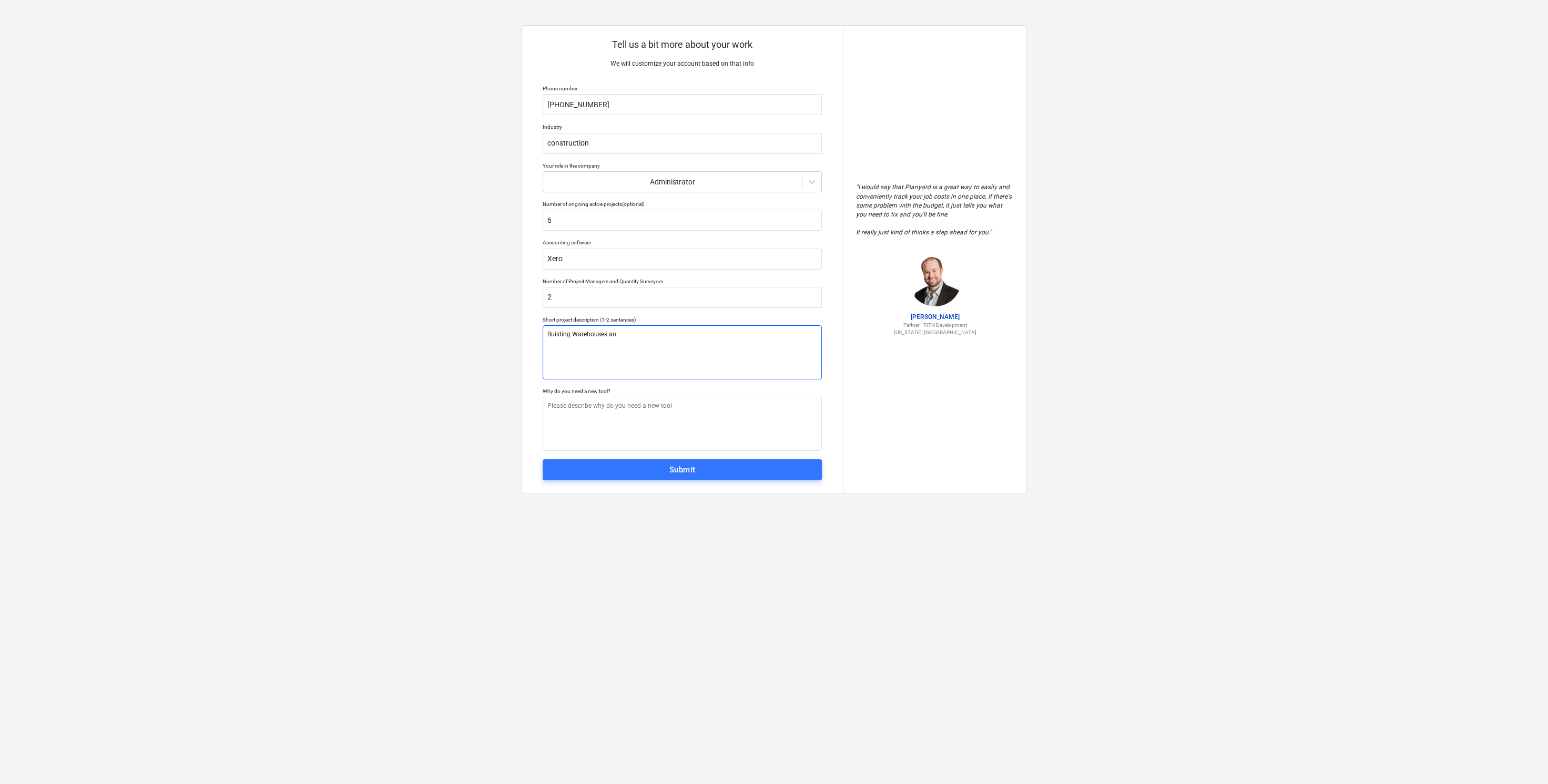
type textarea "x"
type textarea "Building Warehouses and"
type textarea "x"
type textarea "Building Warehouses and"
type textarea "x"
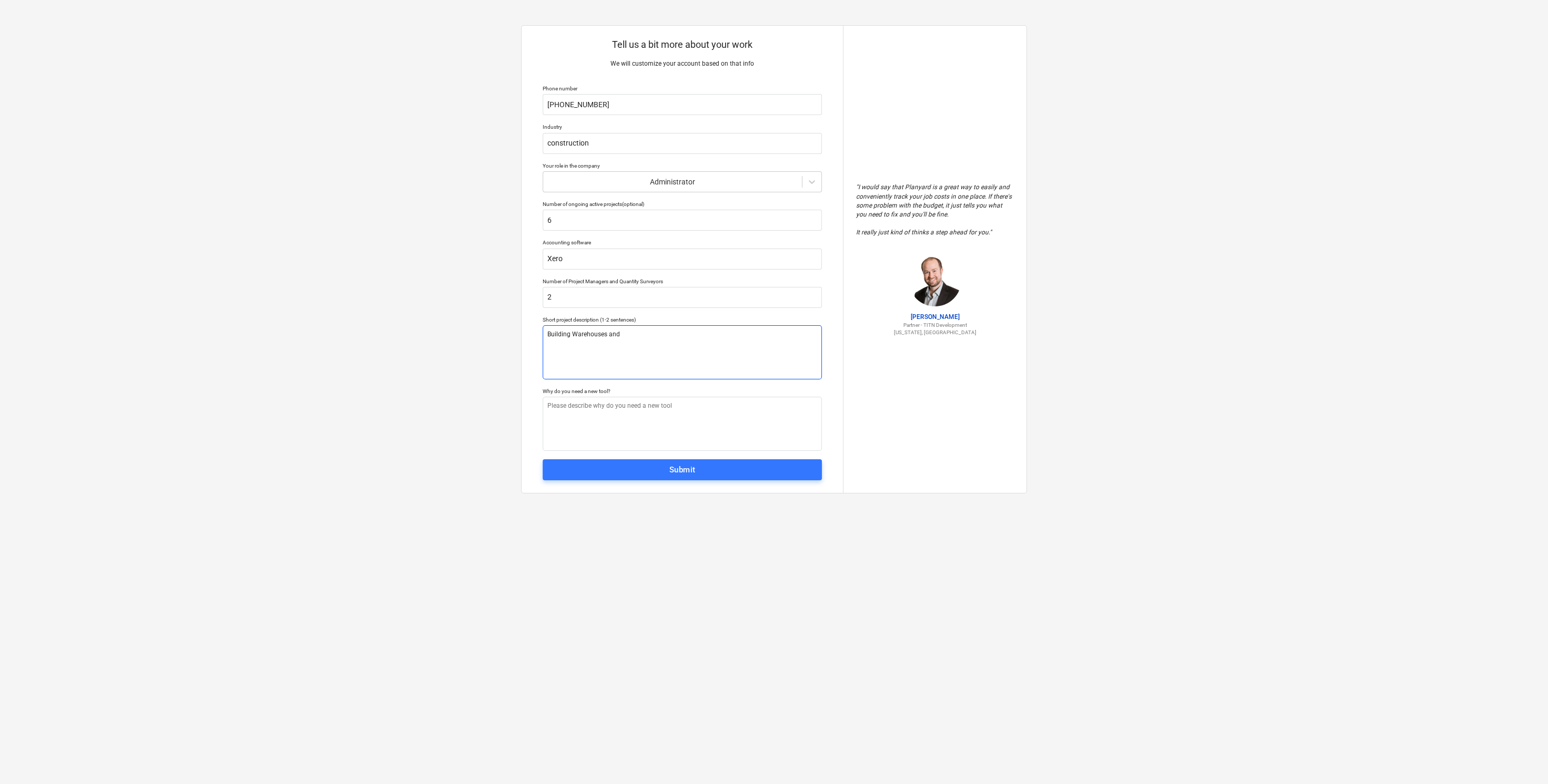
type textarea "Building Warehouses and t"
type textarea "x"
type textarea "Building Warehouses and to"
type textarea "x"
type textarea "Building Warehouses and toe"
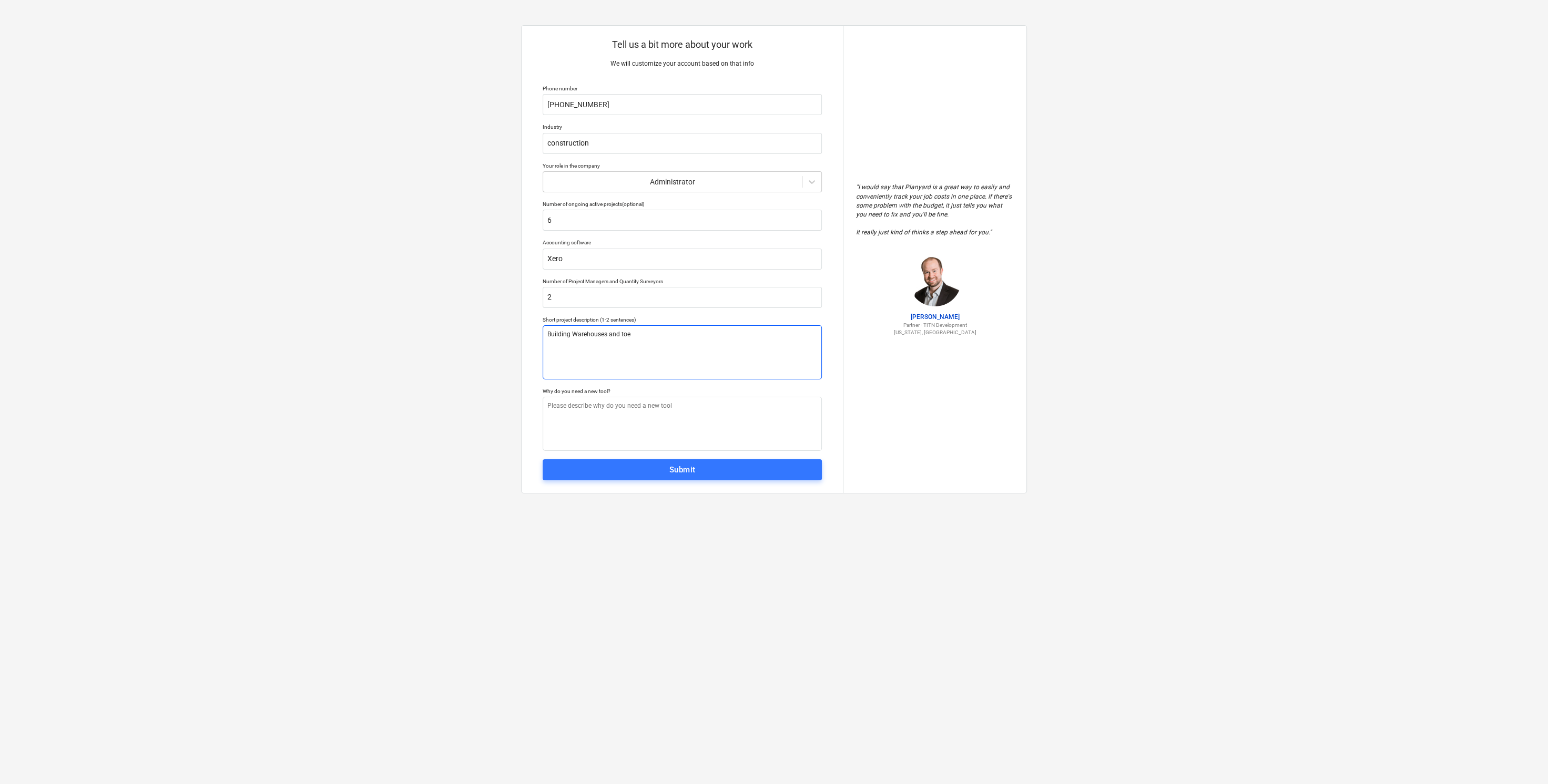
type textarea "x"
type textarea "Building Warehouses and to"
type textarea "x"
type textarea "Building Warehouses and tow"
type textarea "x"
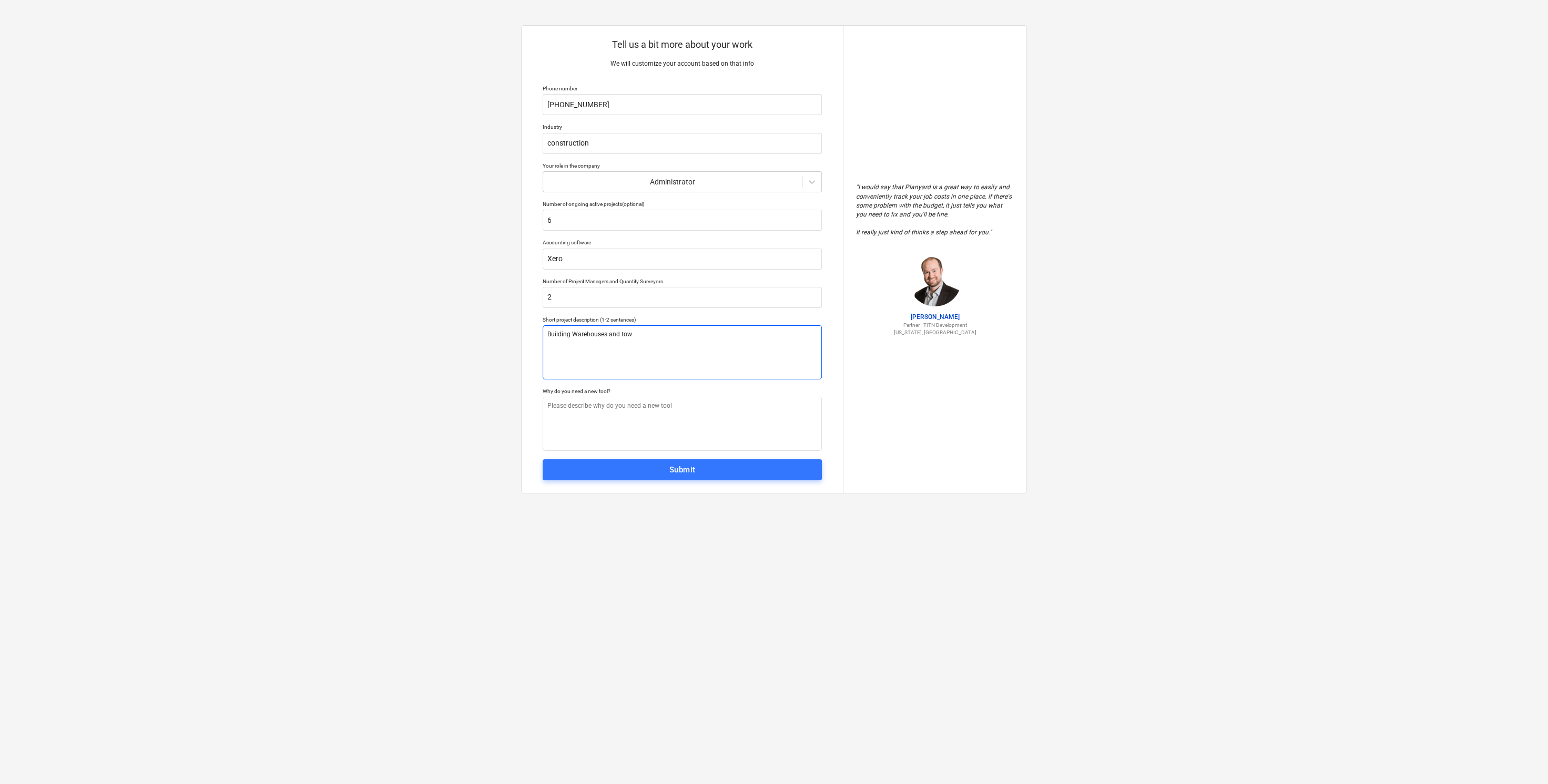
type textarea "Building Warehouses and town"
type textarea "x"
type textarea "Building Warehouses and townh"
type textarea "x"
type textarea "Building Warehouses and townho"
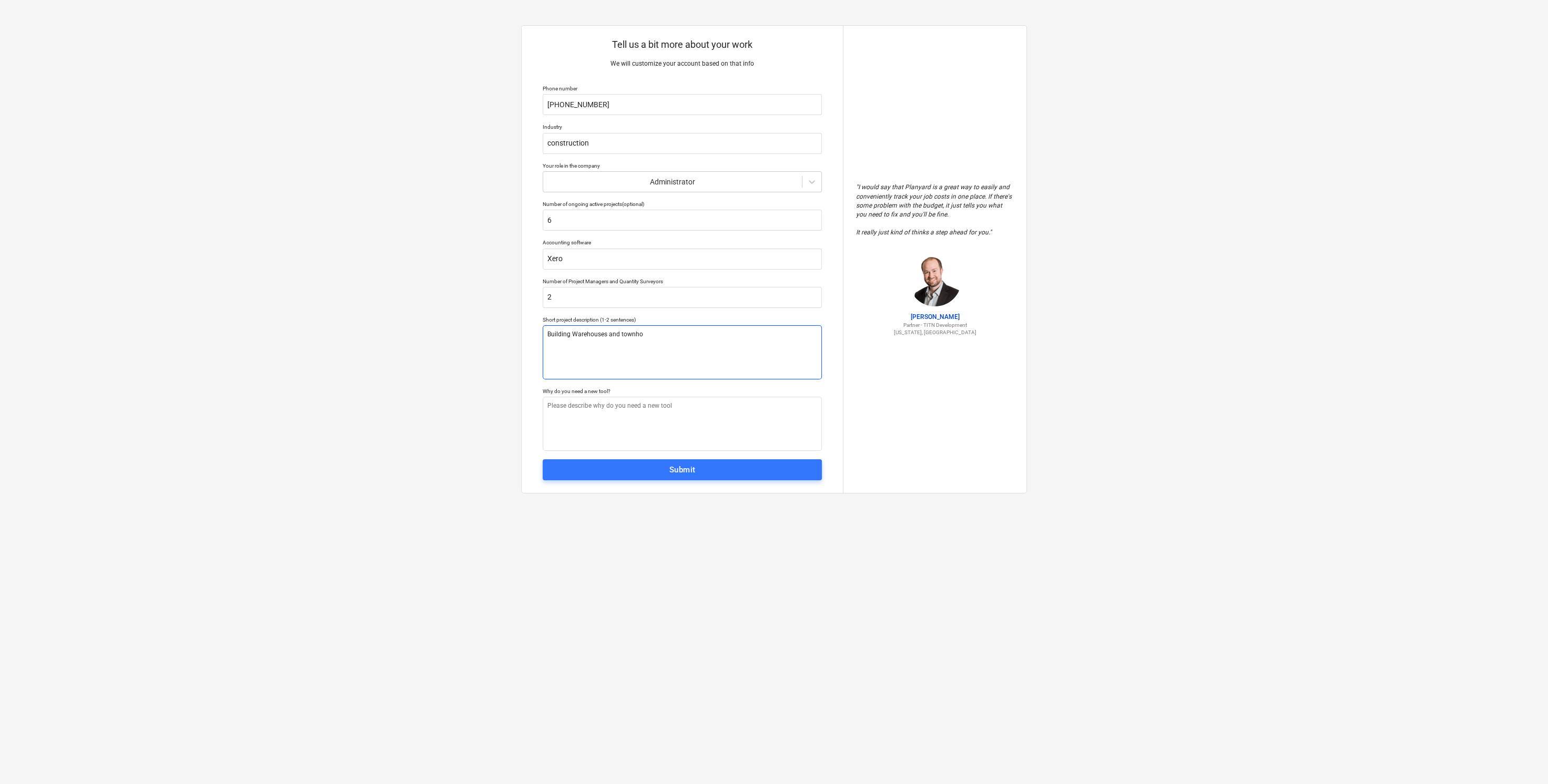
type textarea "x"
type textarea "Building Warehouses and townhou"
type textarea "x"
type textarea "Building Warehouses and townhous"
type textarea "x"
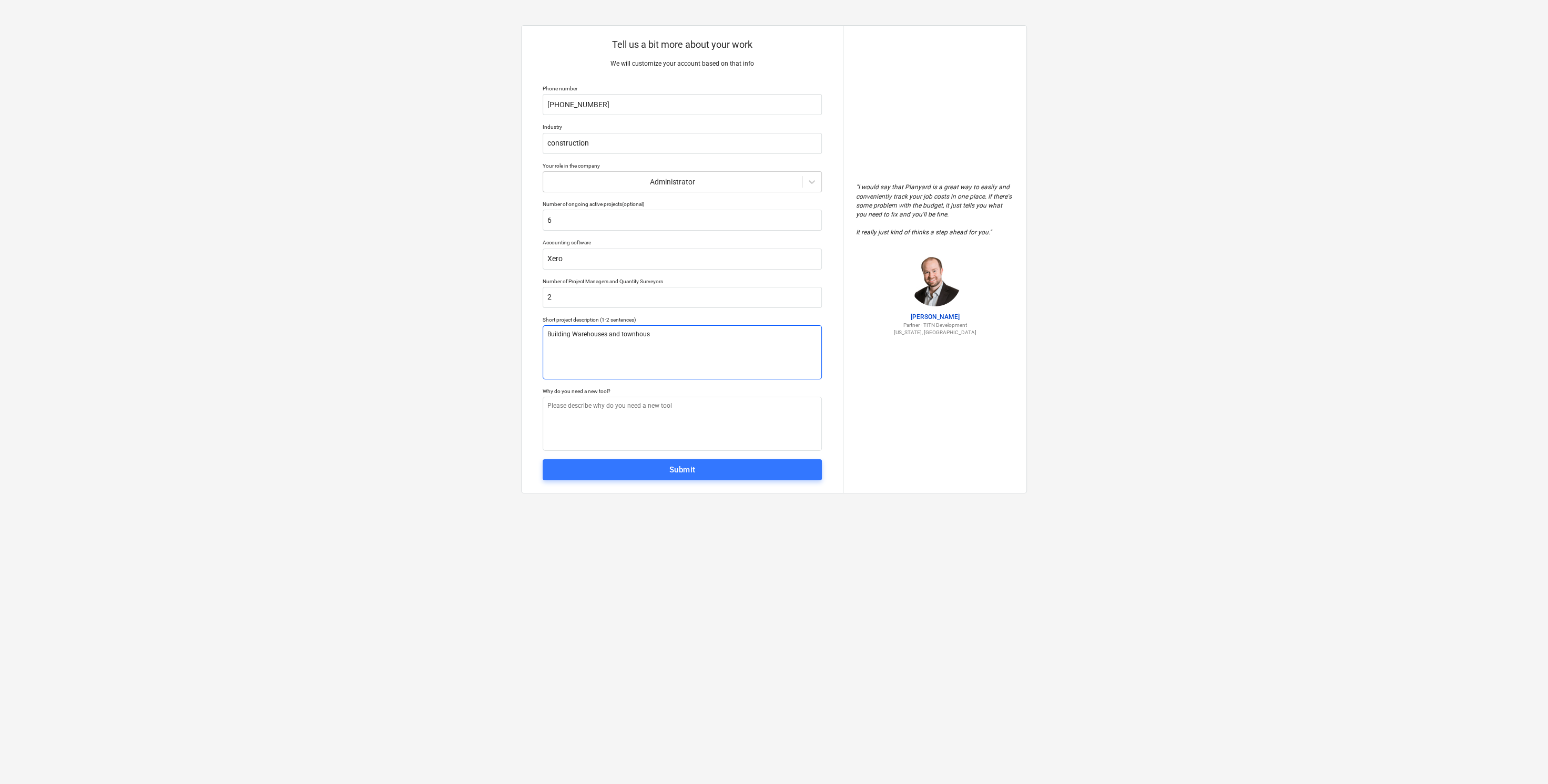
type textarea "Building Warehouses and townhouse"
type textarea "x"
type textarea "Building Warehouses and townhouses"
click at [632, 412] on textarea at bounding box center [682, 424] width 279 height 54
type textarea "x"
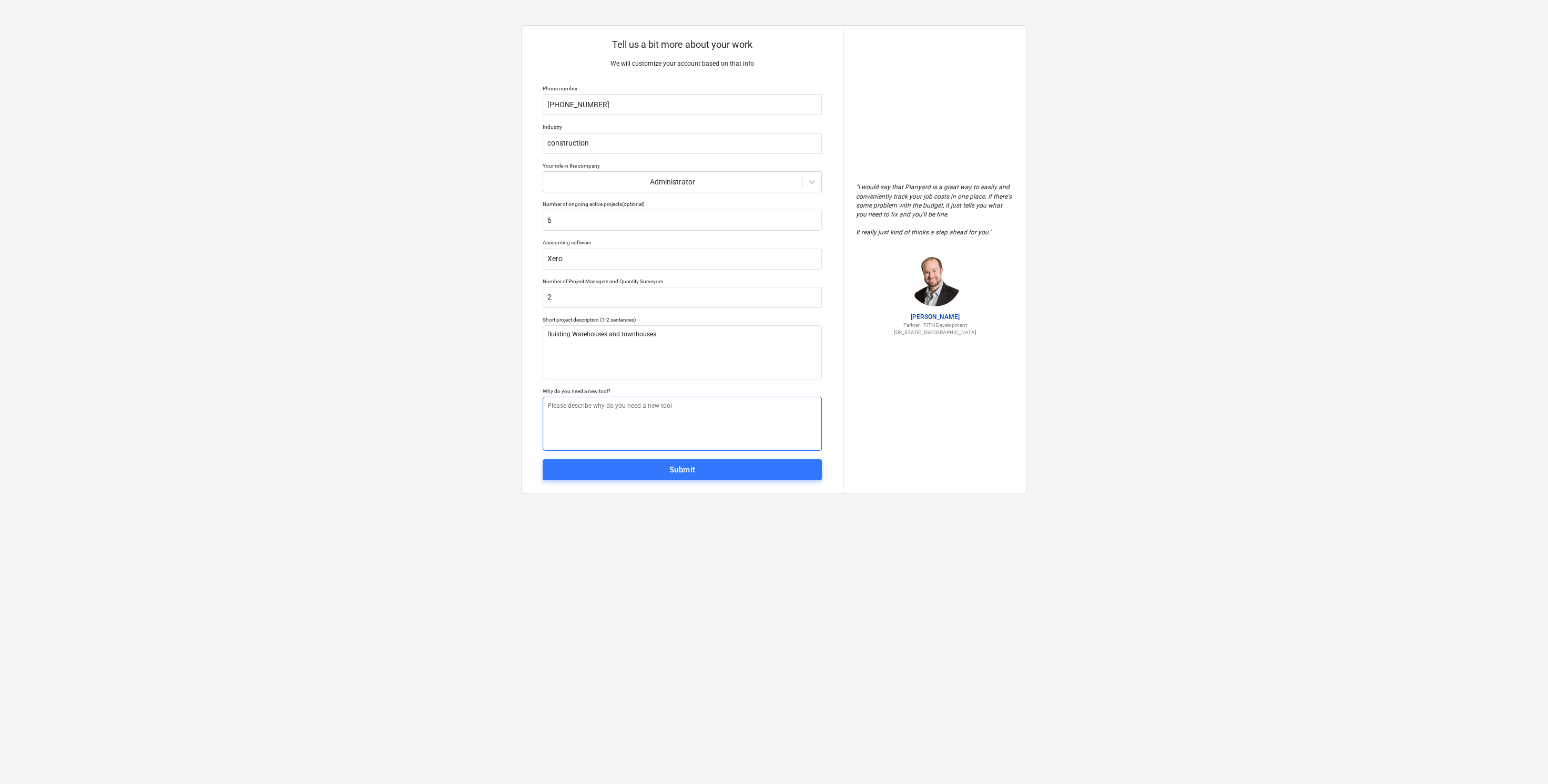
type textarea "C"
type textarea "x"
type textarea "Co"
type textarea "x"
type textarea "Cos"
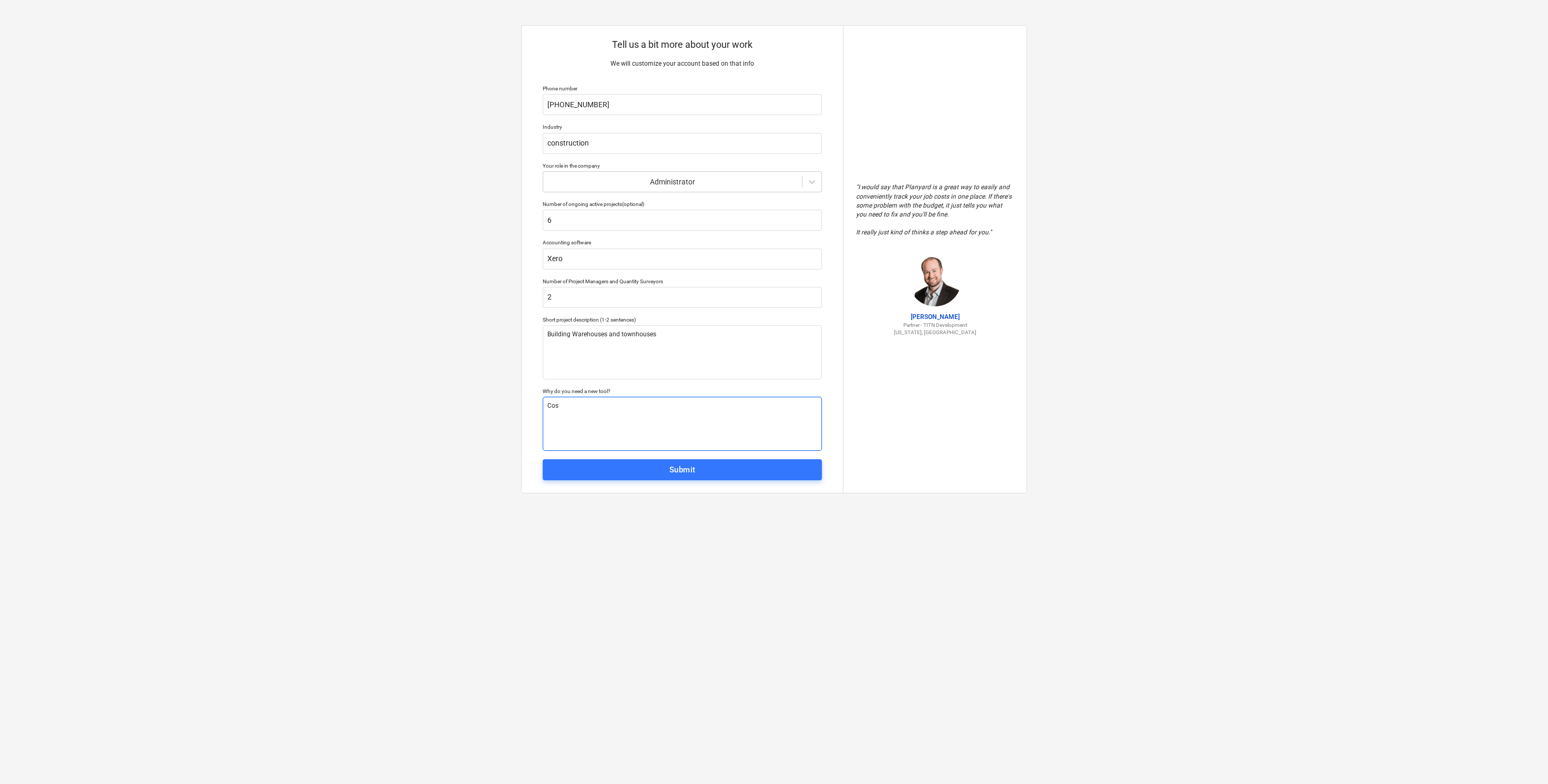
type textarea "x"
type textarea "Cost"
type textarea "x"
type textarea "Cost"
type textarea "x"
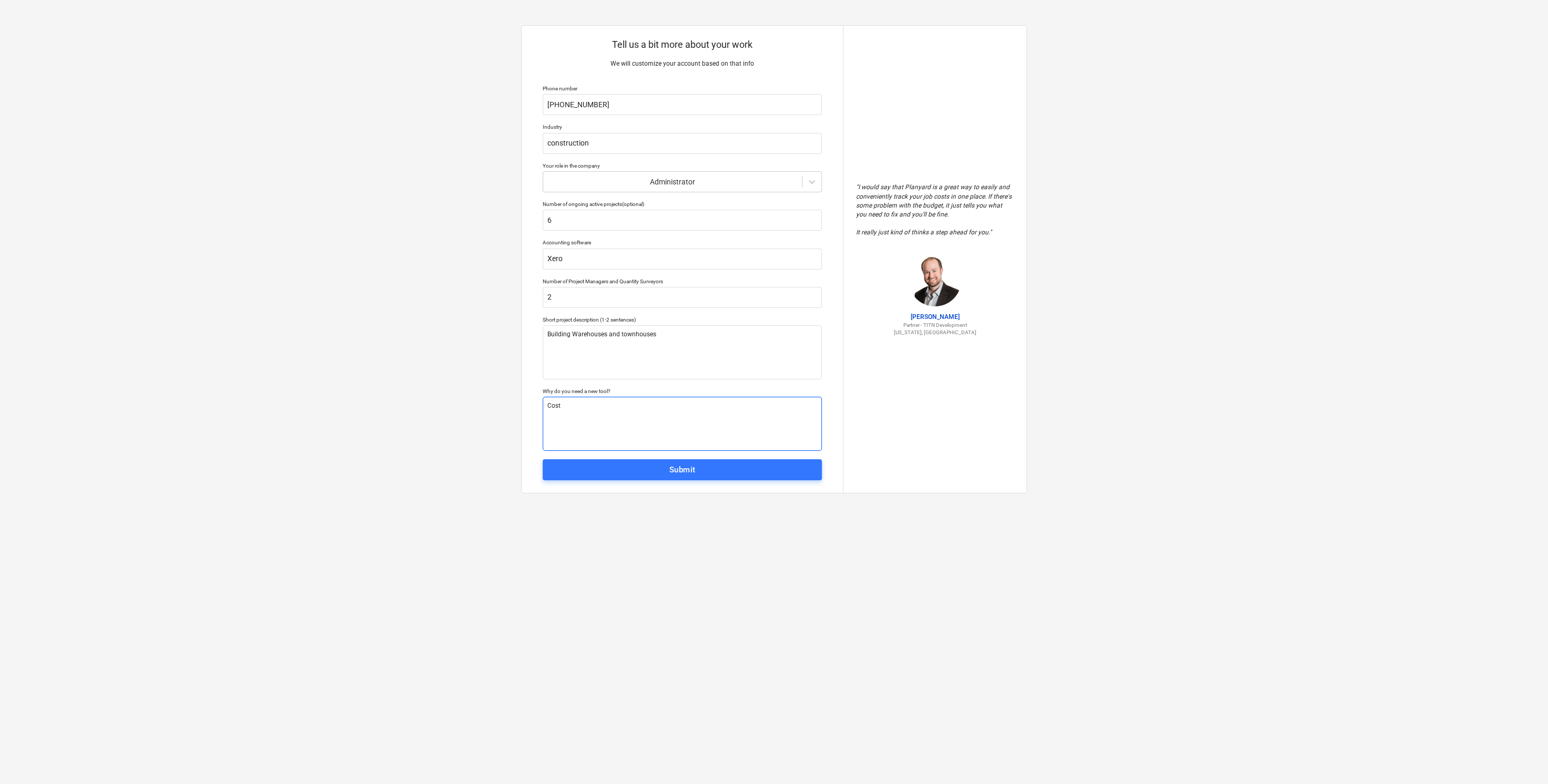
type textarea "Cost r"
type textarea "x"
type textarea "Cost re"
type textarea "x"
type textarea "Cost red"
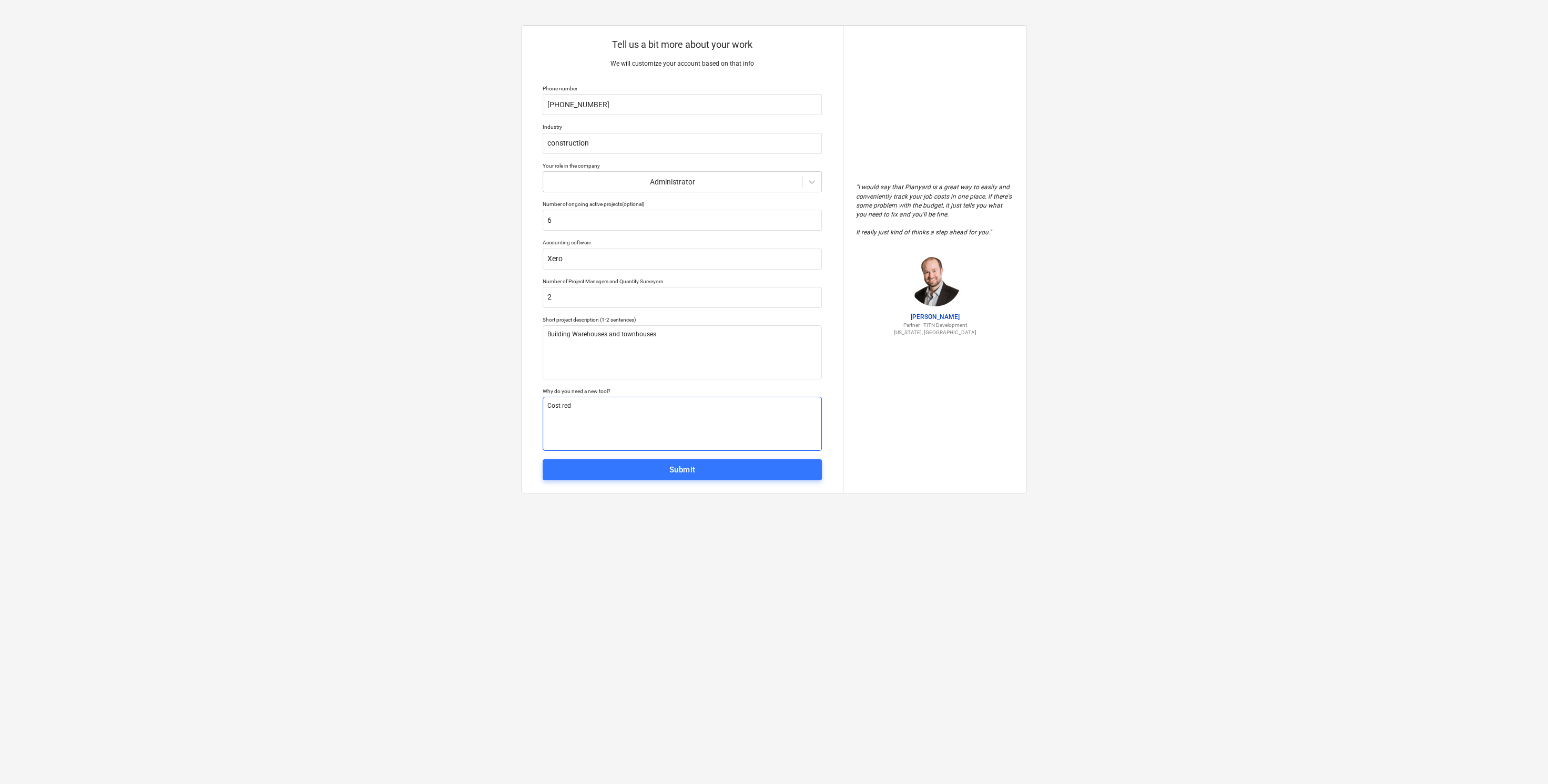
type textarea "x"
type textarea "Cost redu"
type textarea "x"
type textarea "Cost reduc"
type textarea "x"
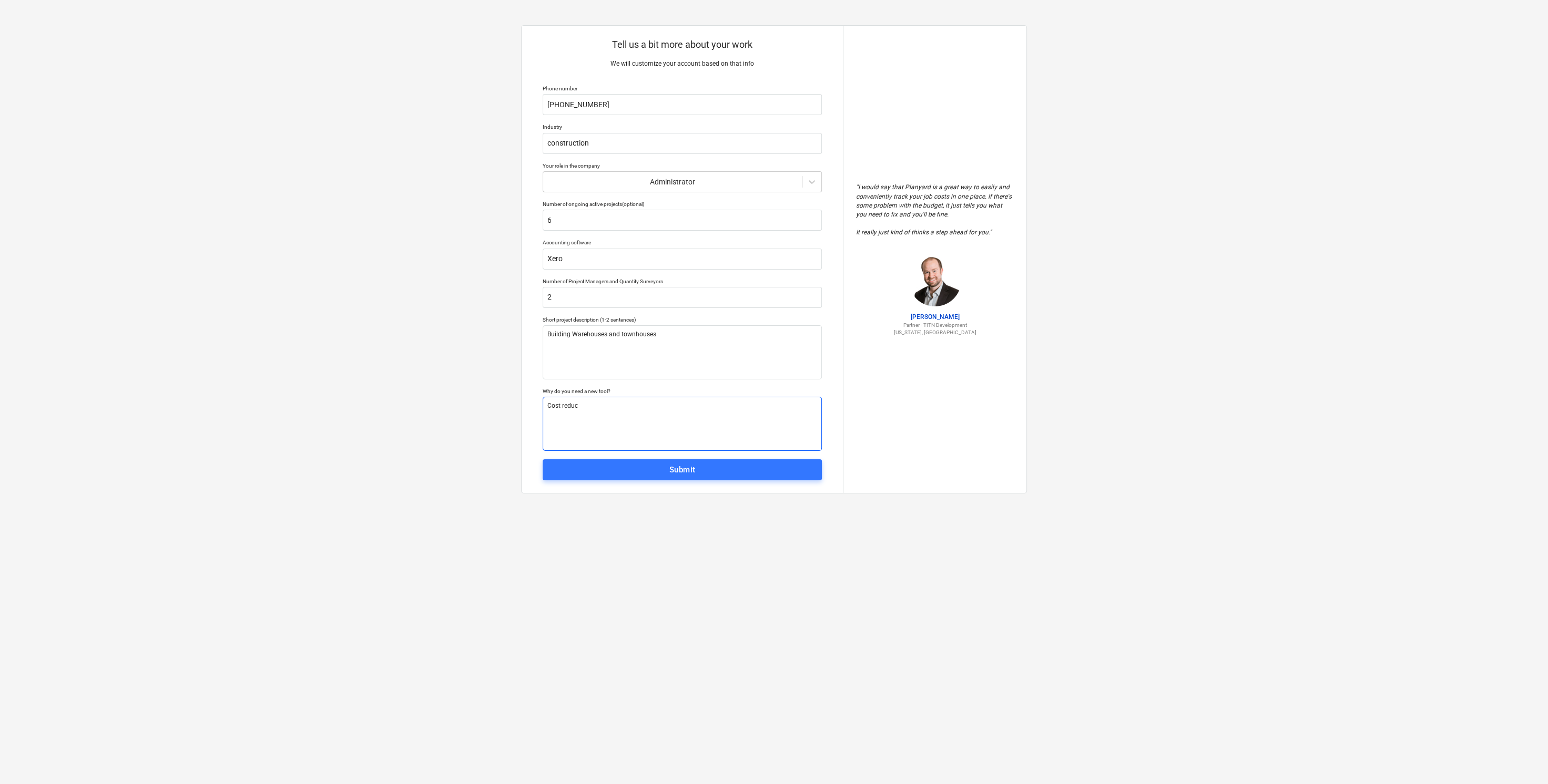
type textarea "Cost reduct"
type textarea "x"
type textarea "Cost reducti"
type textarea "x"
type textarea "Cost reductio"
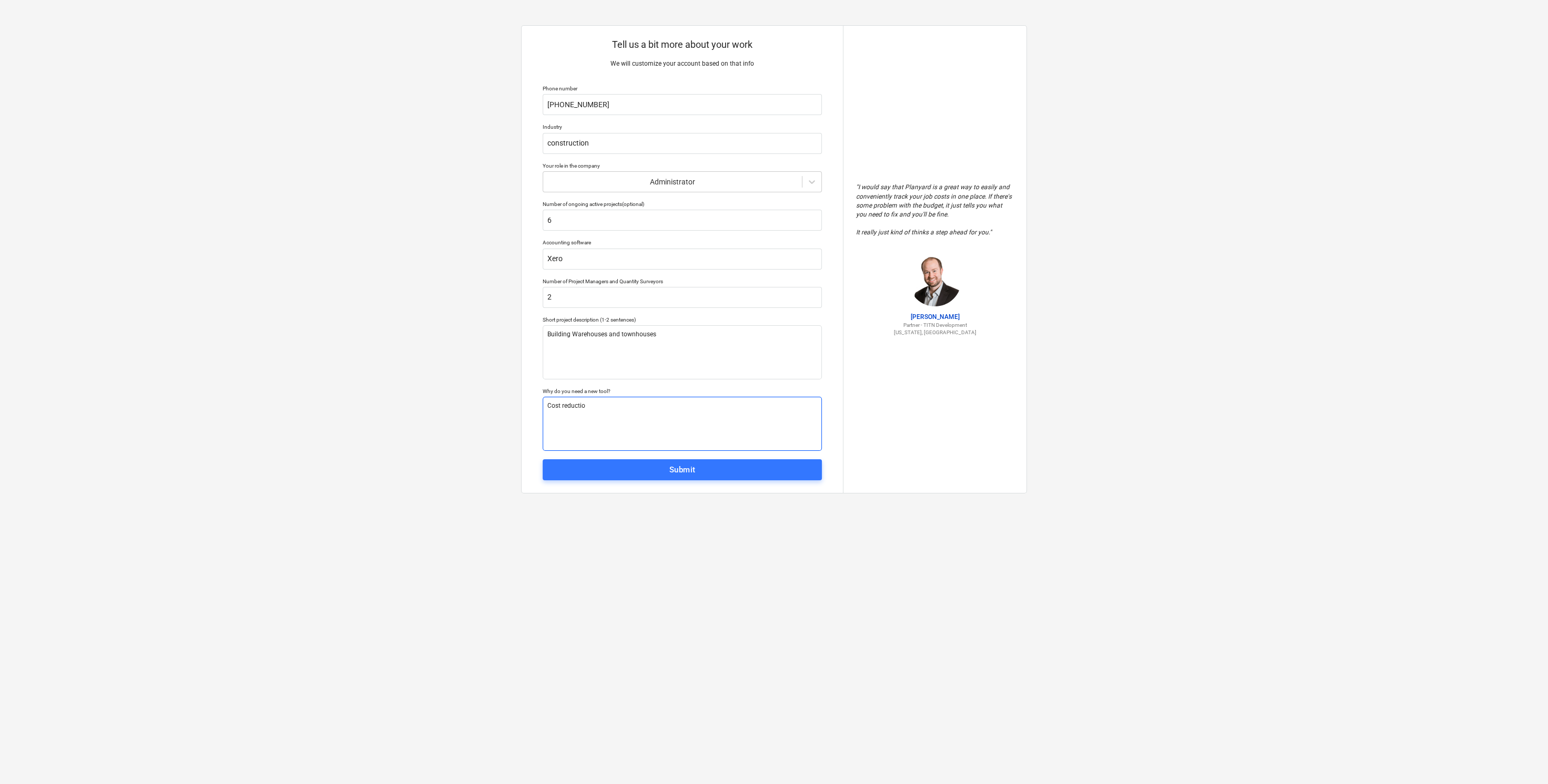
type textarea "x"
type textarea "Cost reduction"
type textarea "x"
type textarea "Cost reduction,"
type textarea "x"
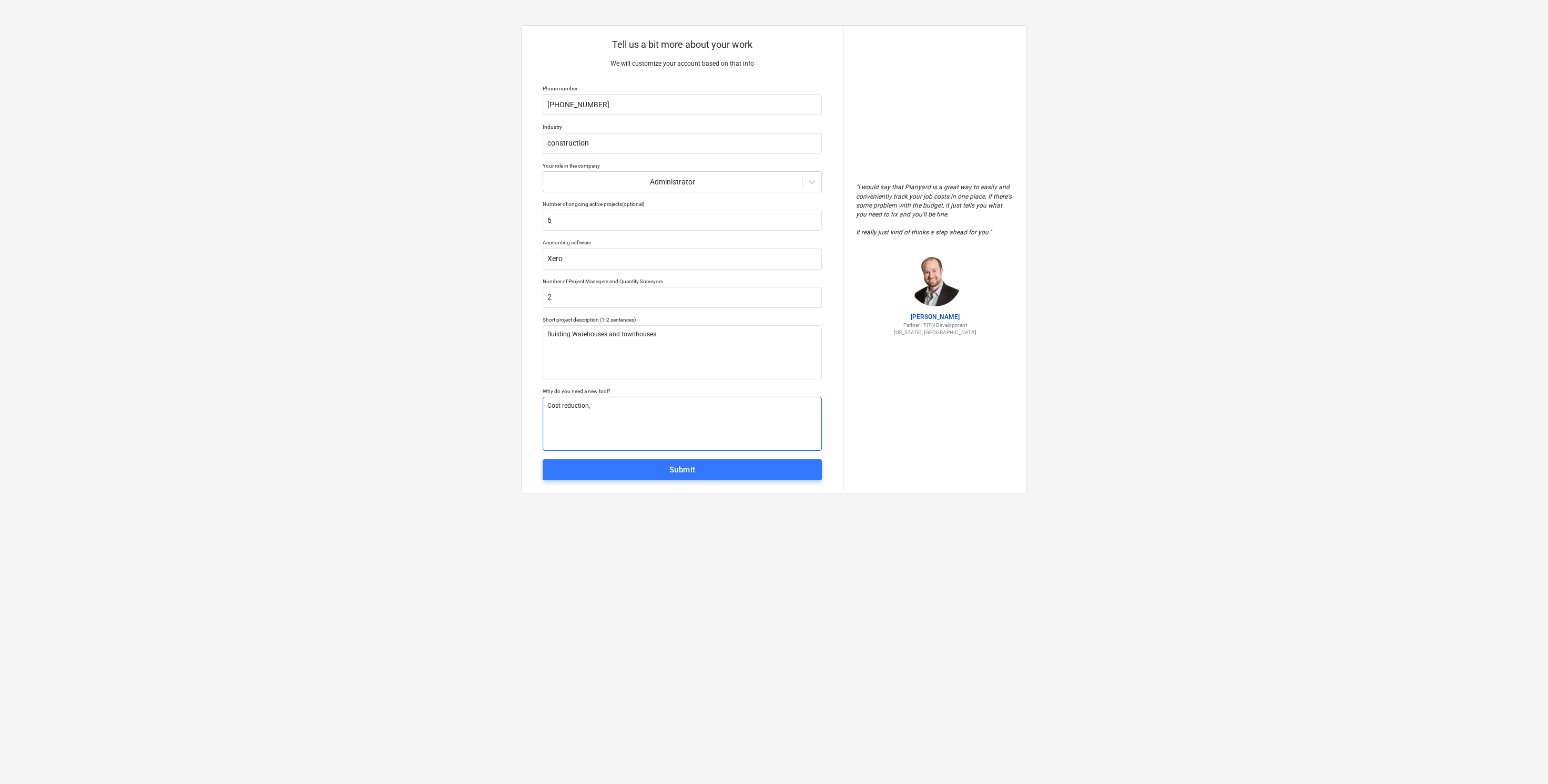
type textarea "Cost reduction,"
type textarea "x"
type textarea "Cost reduction, c"
type textarea "x"
type textarea "Cost reduction, co"
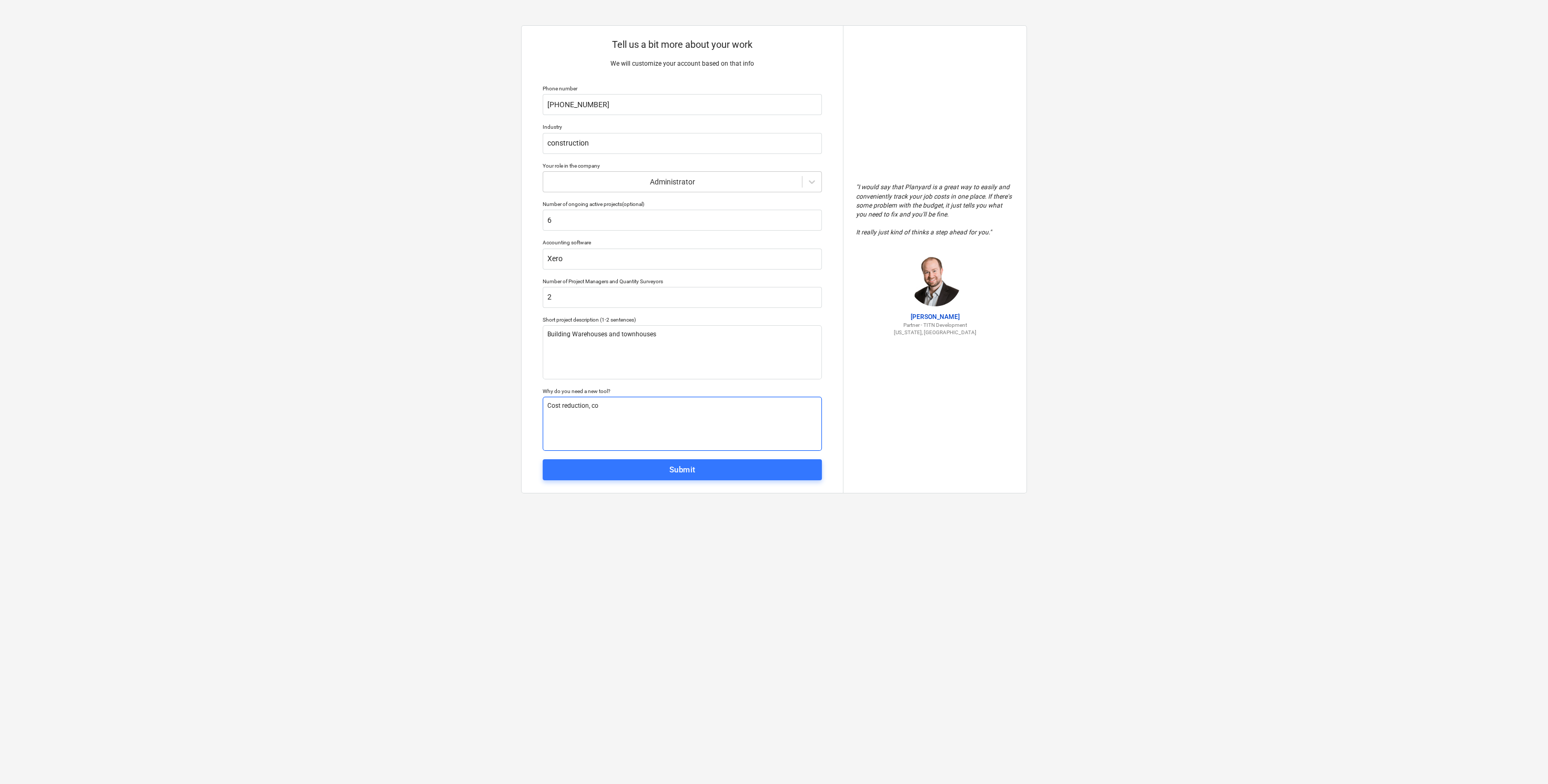
type textarea "x"
type textarea "Cost reduction, cos"
type textarea "x"
type textarea "Cost reduction, cost"
type textarea "x"
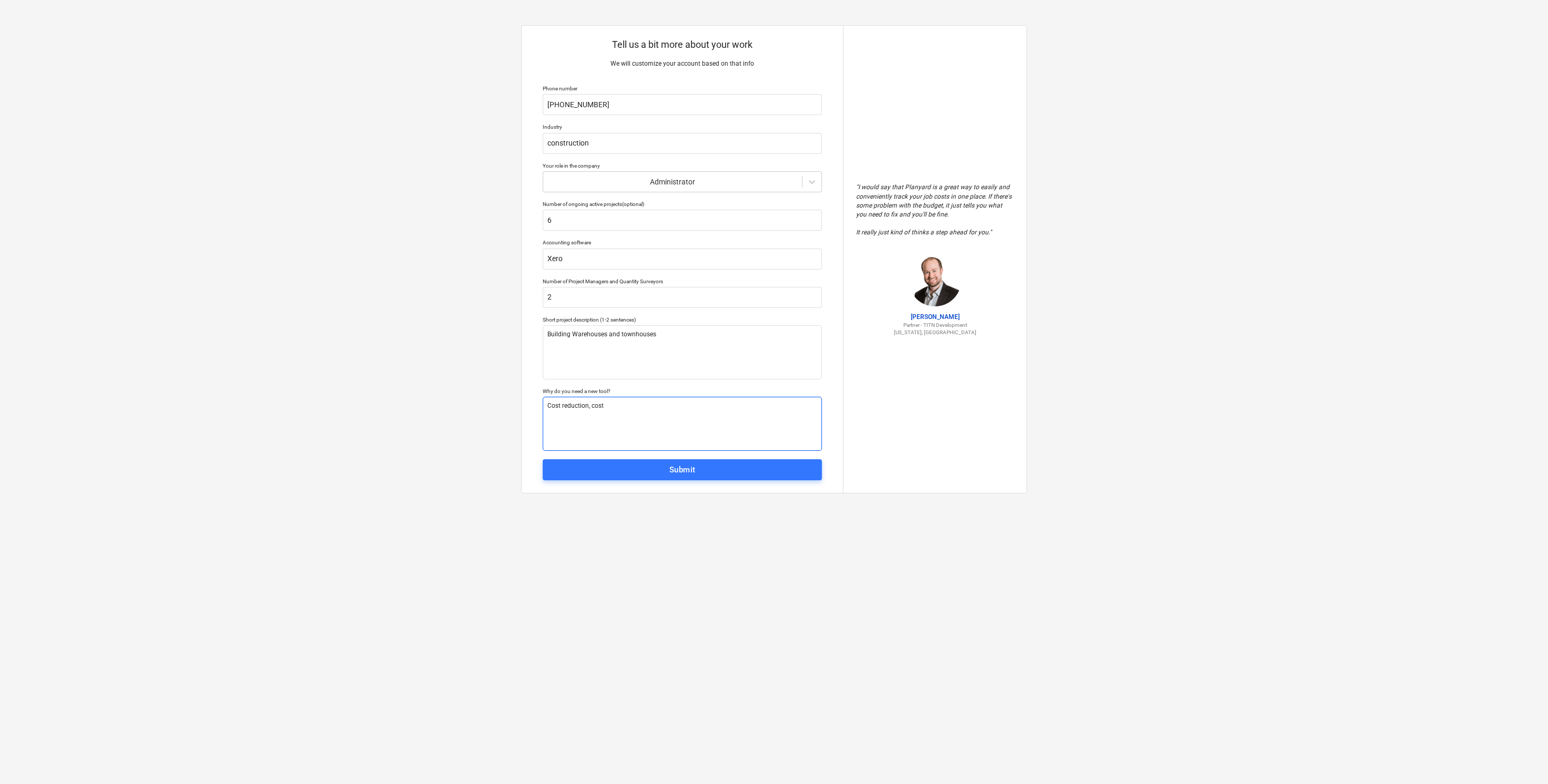
type textarea "Cost reduction, cost"
type textarea "x"
type textarea "Cost reduction, cost p"
type textarea "x"
type textarea "Cost reduction, cost pr"
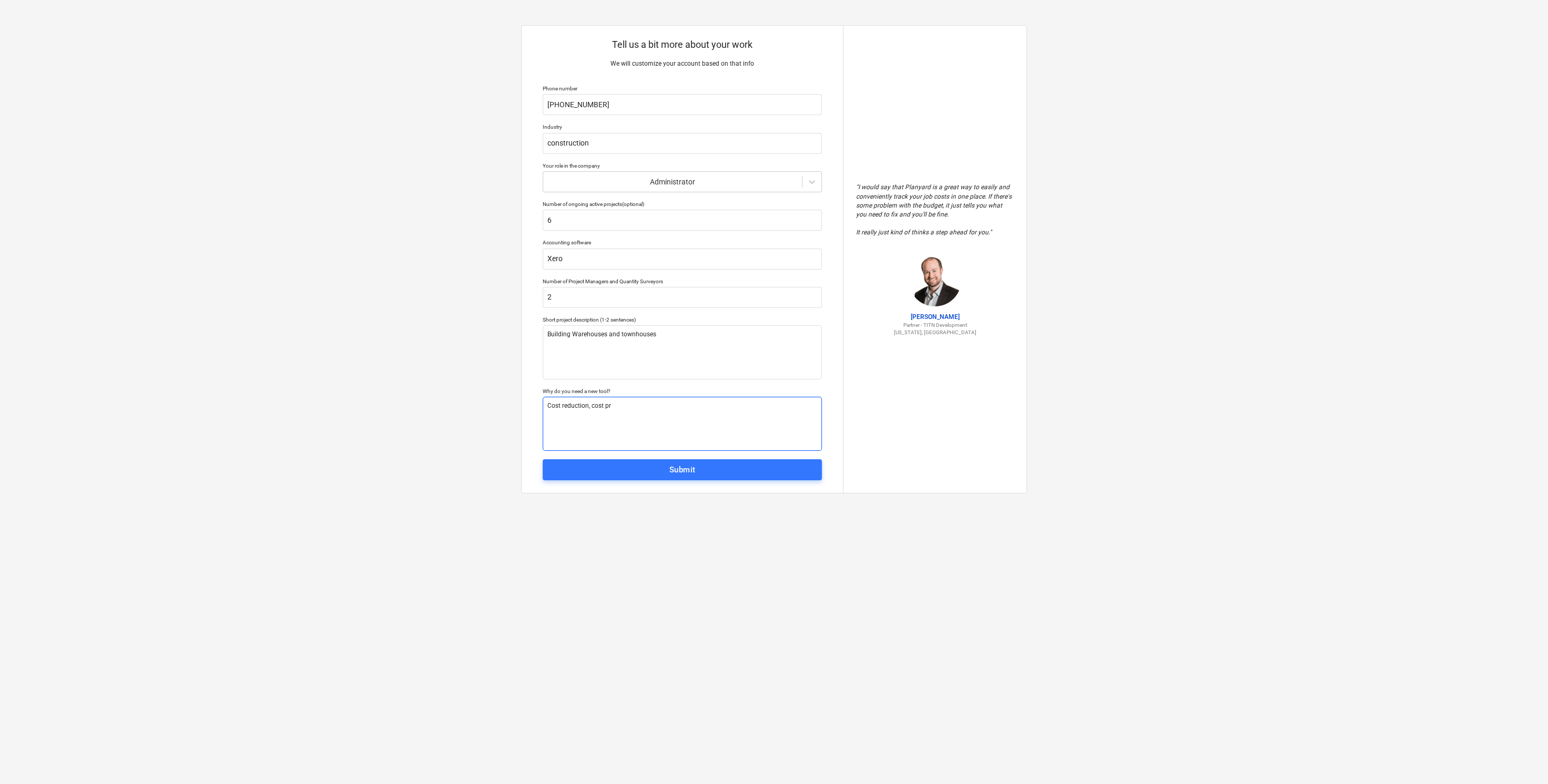
type textarea "x"
type textarea "Cost reduction, cost pre"
click at [715, 463] on span "Submit" at bounding box center [682, 470] width 256 height 14
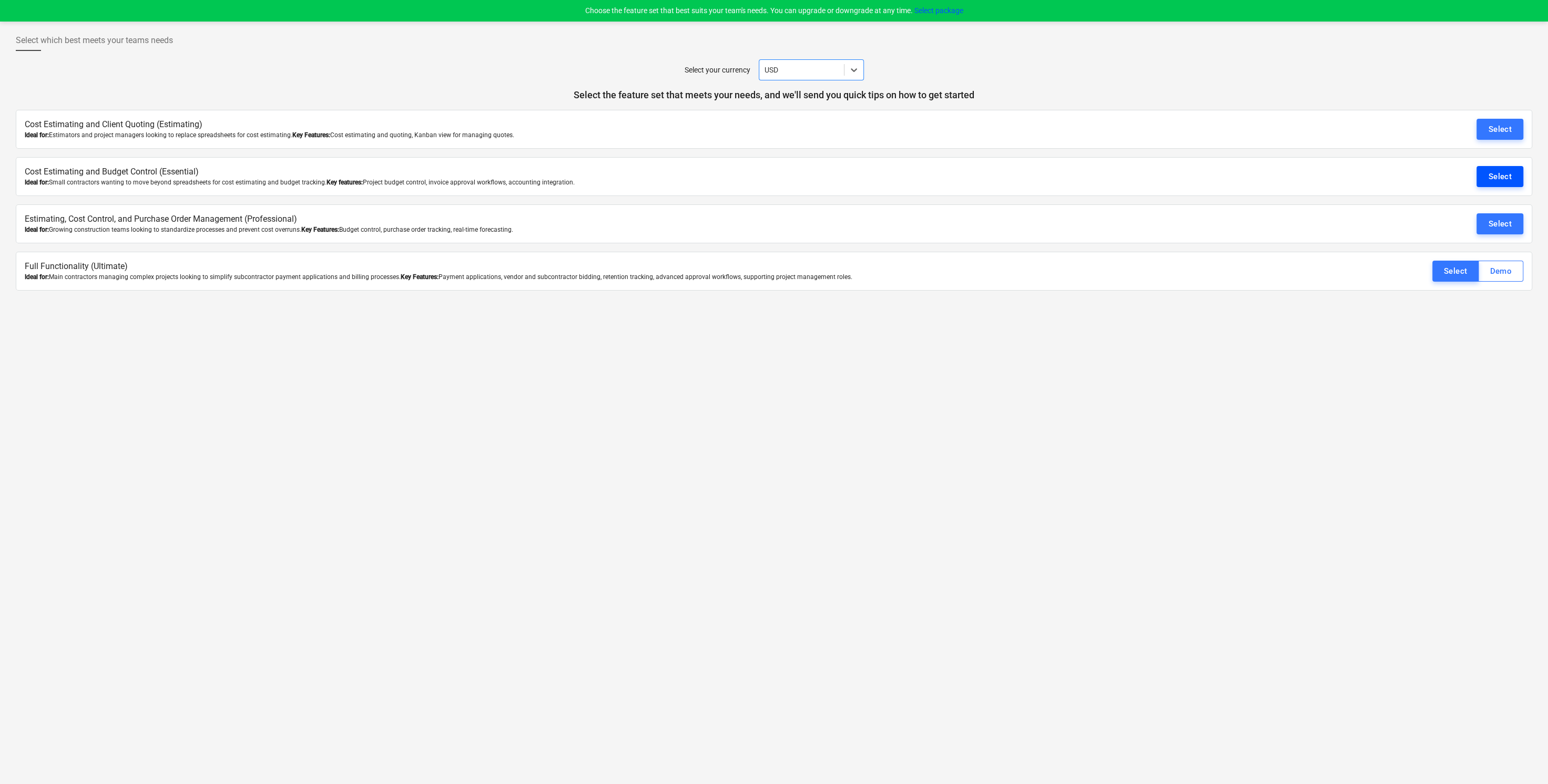
click at [1508, 178] on div "Select" at bounding box center [1499, 176] width 23 height 14
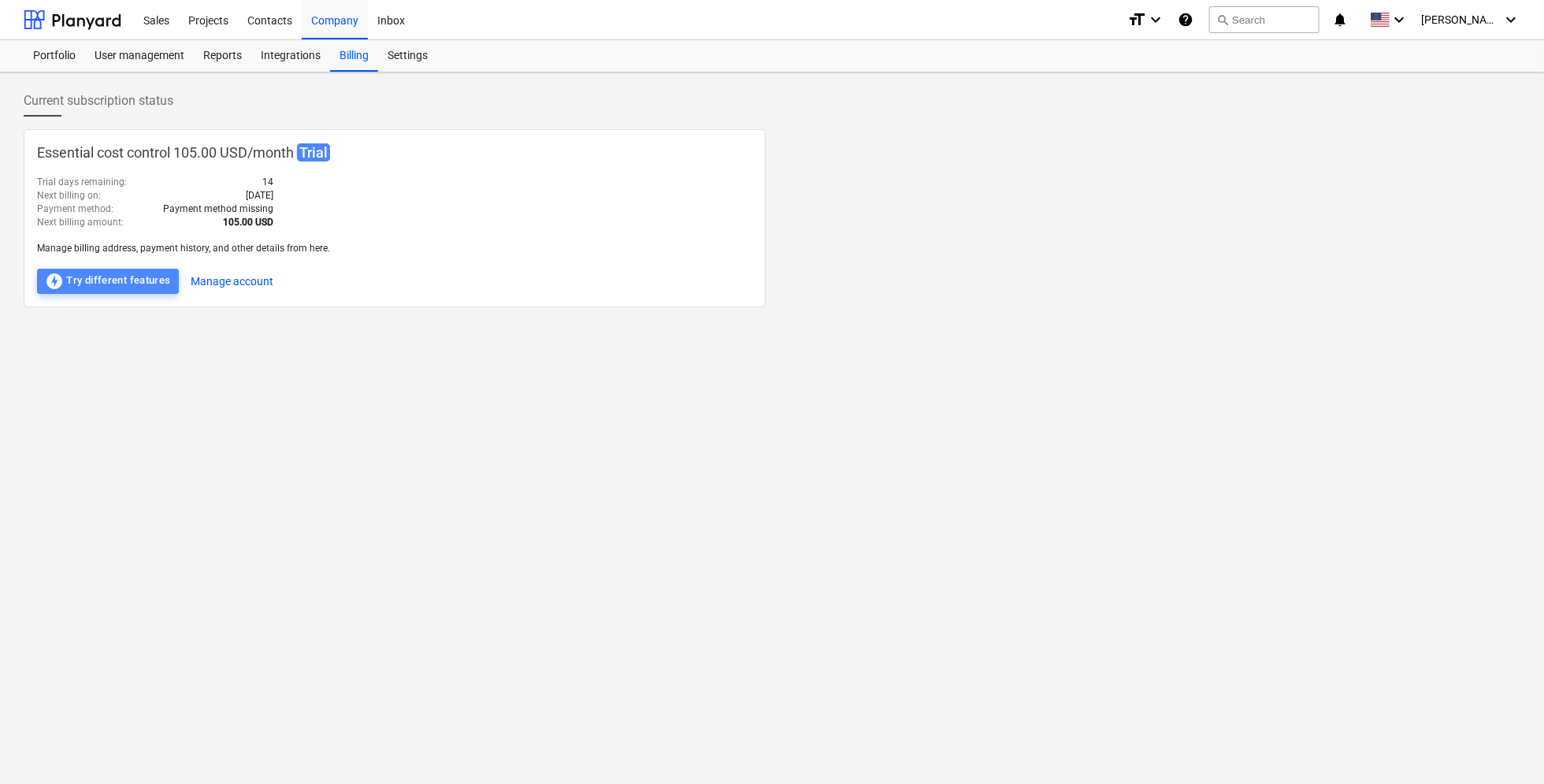
click at [153, 282] on div "offline_bolt Try different features" at bounding box center [108, 281] width 126 height 19
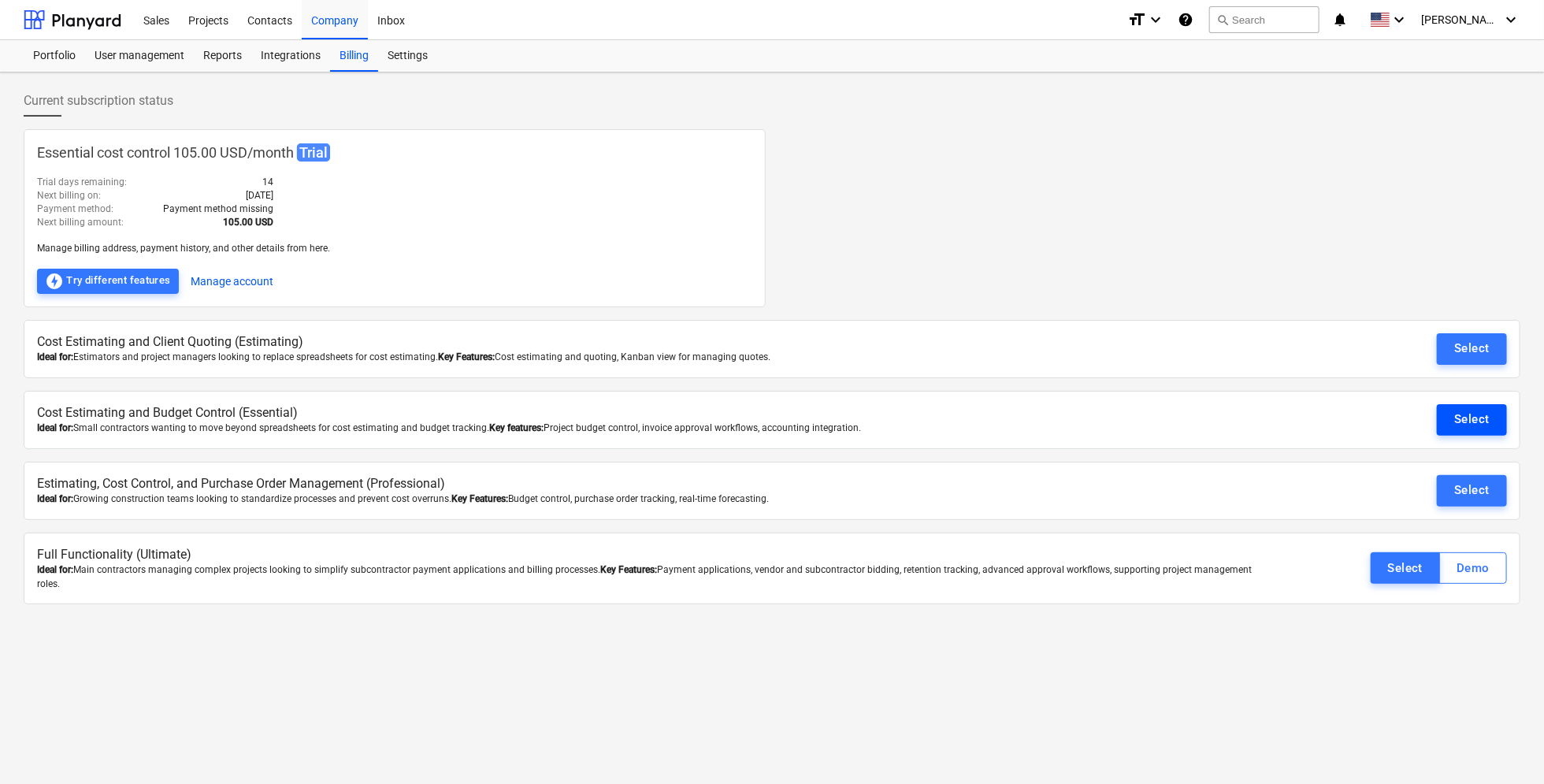
click at [1461, 420] on div "Select" at bounding box center [1471, 419] width 35 height 21
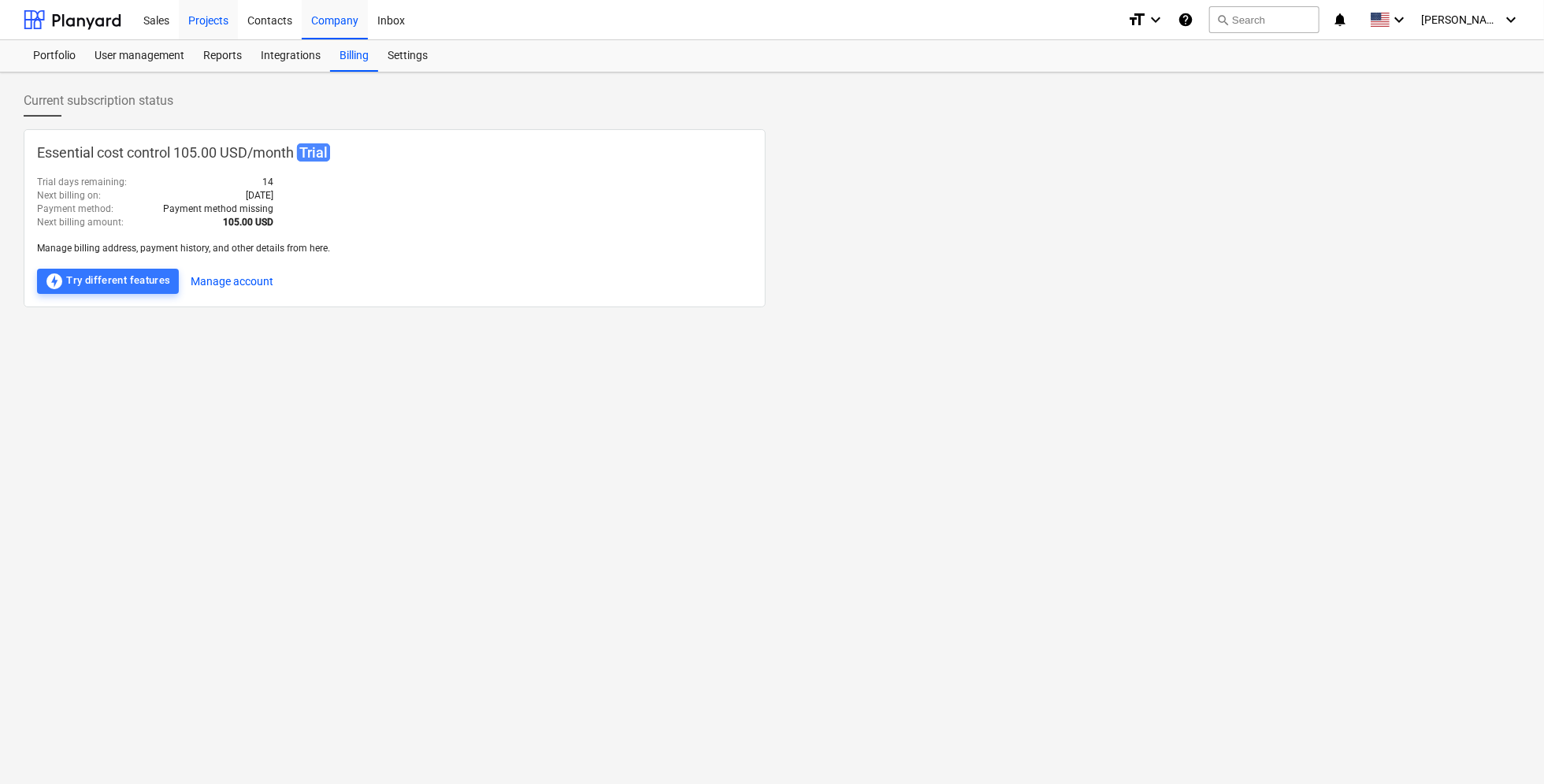
click at [221, 24] on div "Projects" at bounding box center [208, 19] width 59 height 41
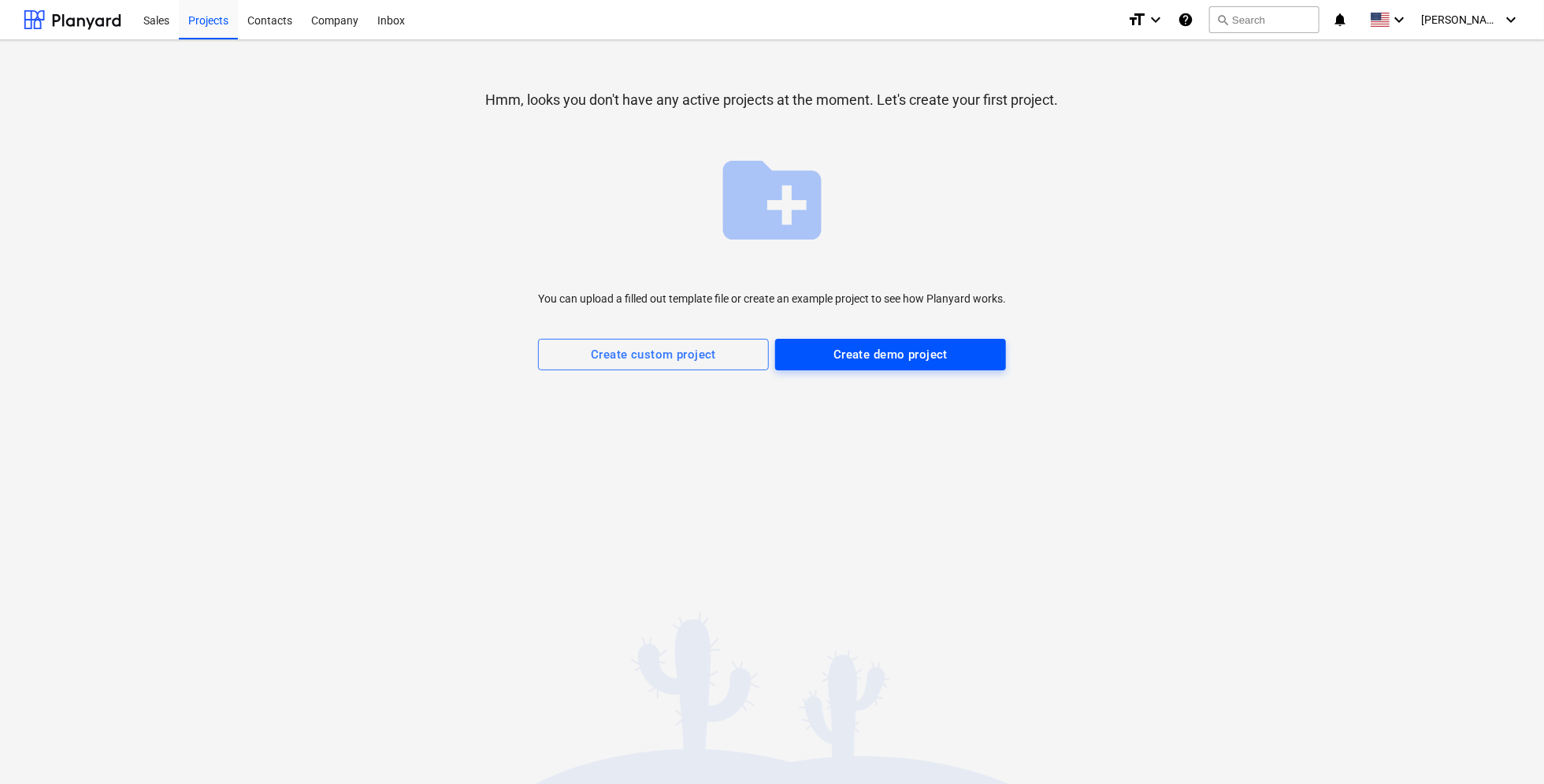
click at [914, 346] on div "Create demo project" at bounding box center [891, 354] width 115 height 21
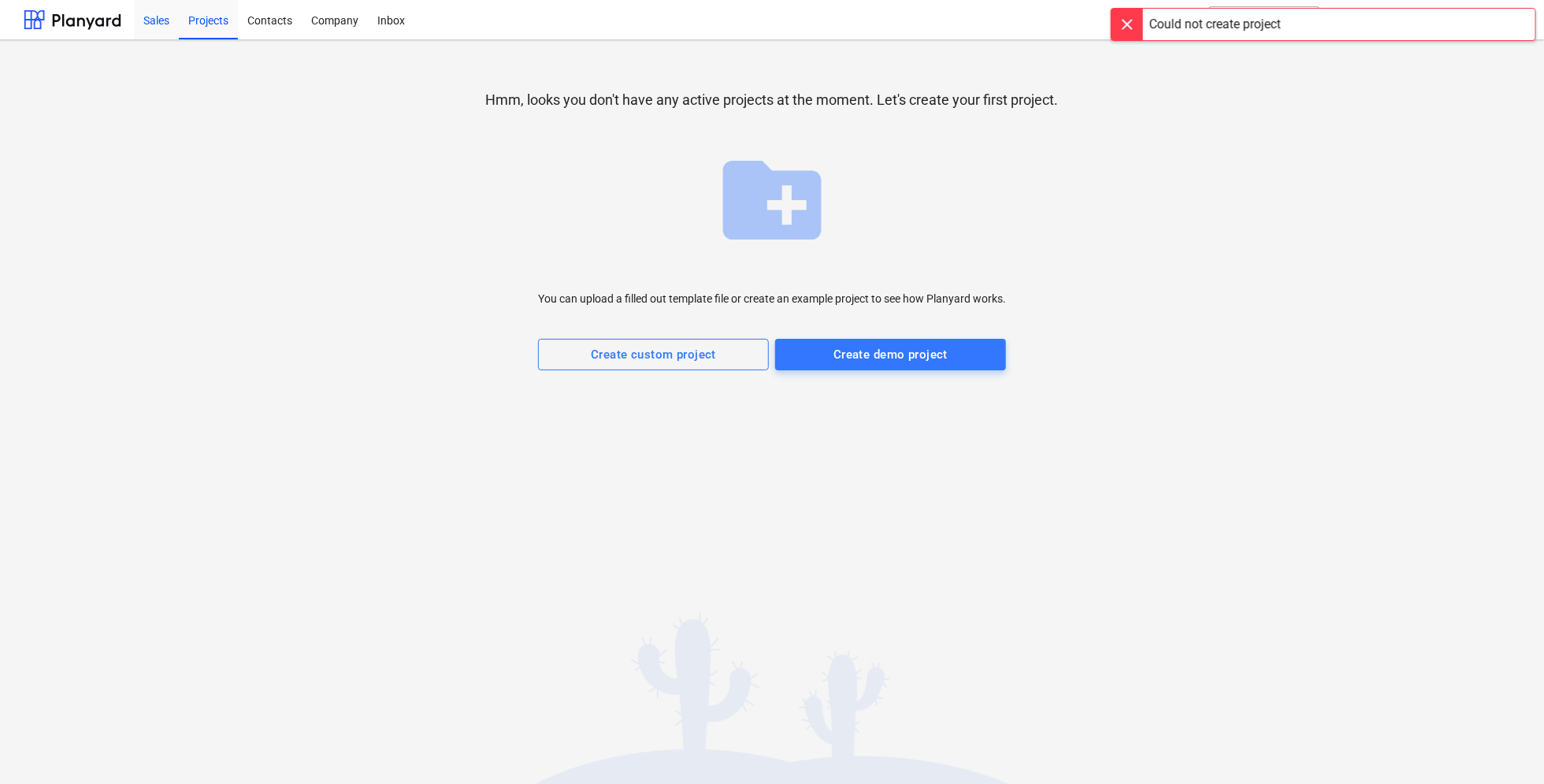
click at [162, 24] on div "Sales" at bounding box center [156, 19] width 45 height 41
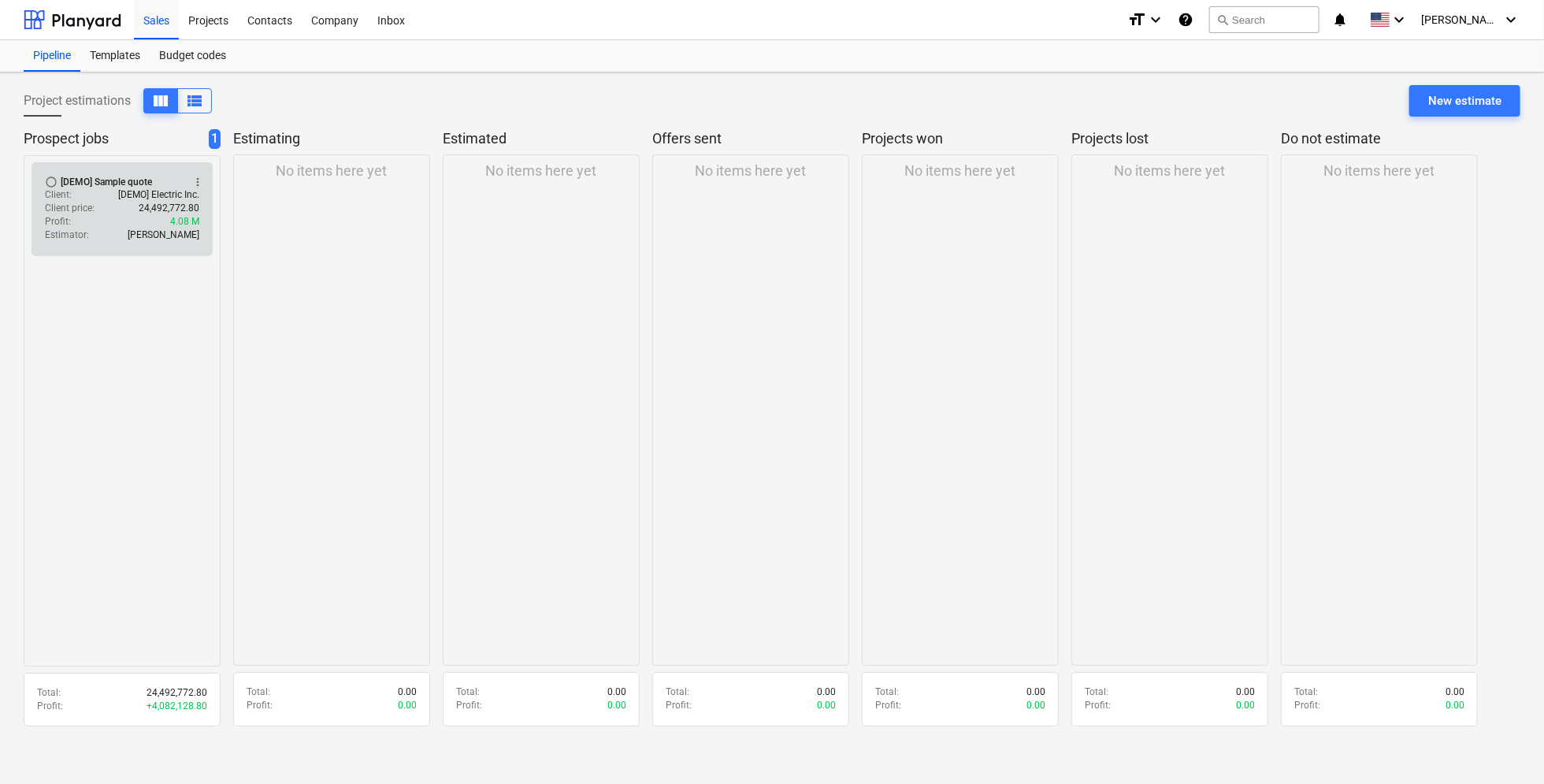
click at [170, 215] on div "Profit : 4.08 M" at bounding box center [122, 221] width 154 height 14
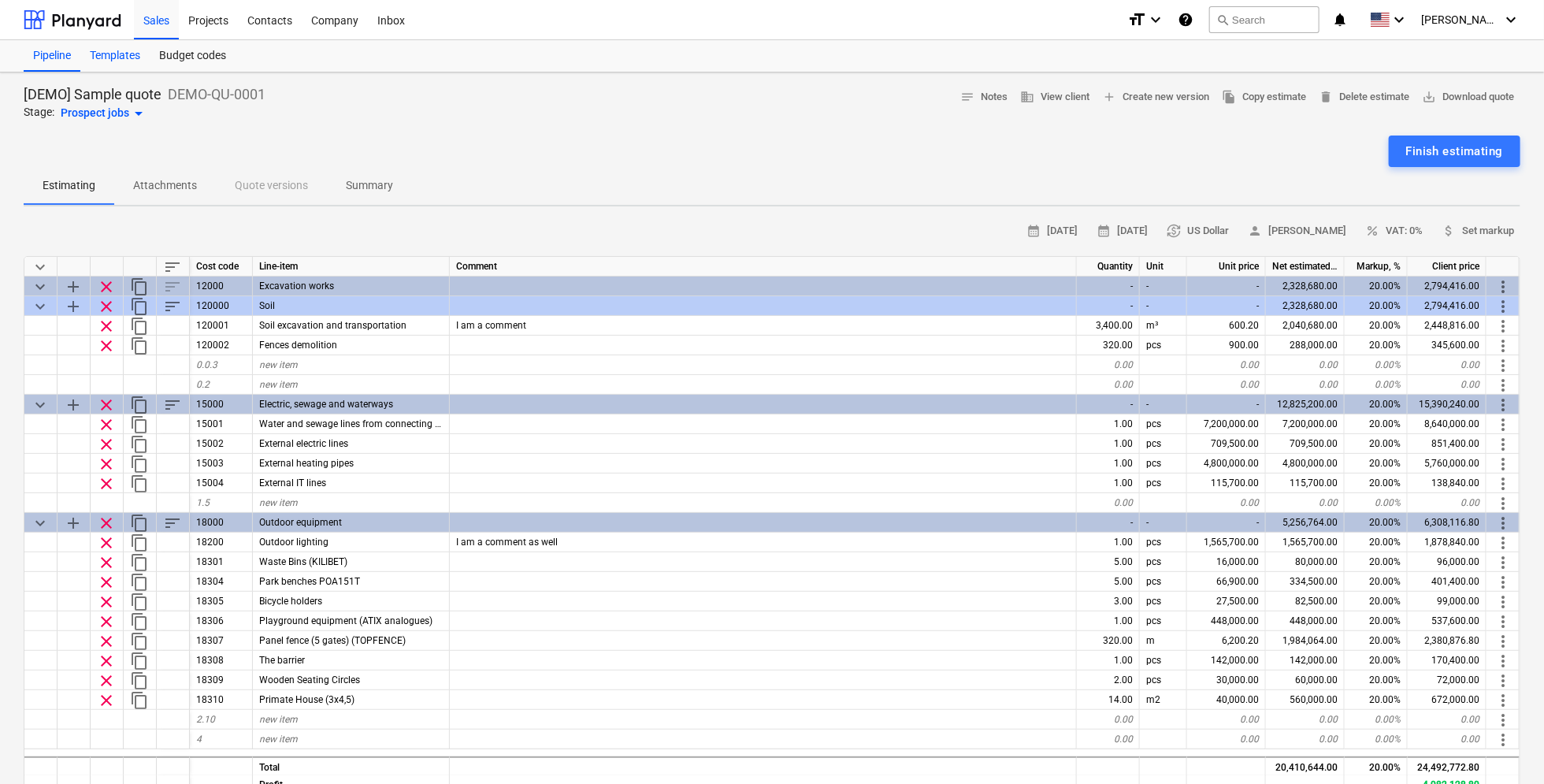
click at [120, 51] on div "Templates" at bounding box center [115, 56] width 69 height 32
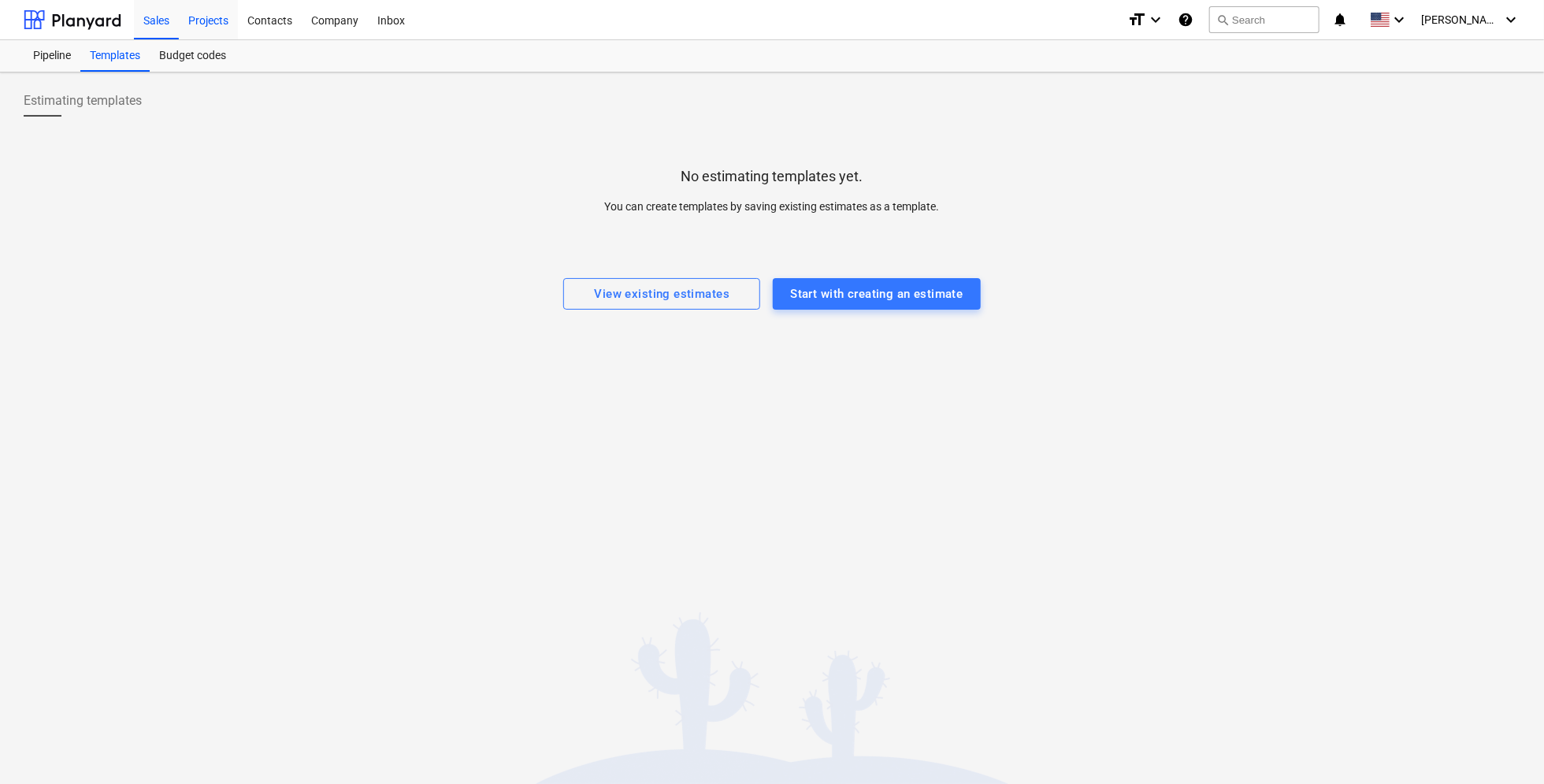
click at [209, 11] on div "Projects" at bounding box center [208, 19] width 59 height 41
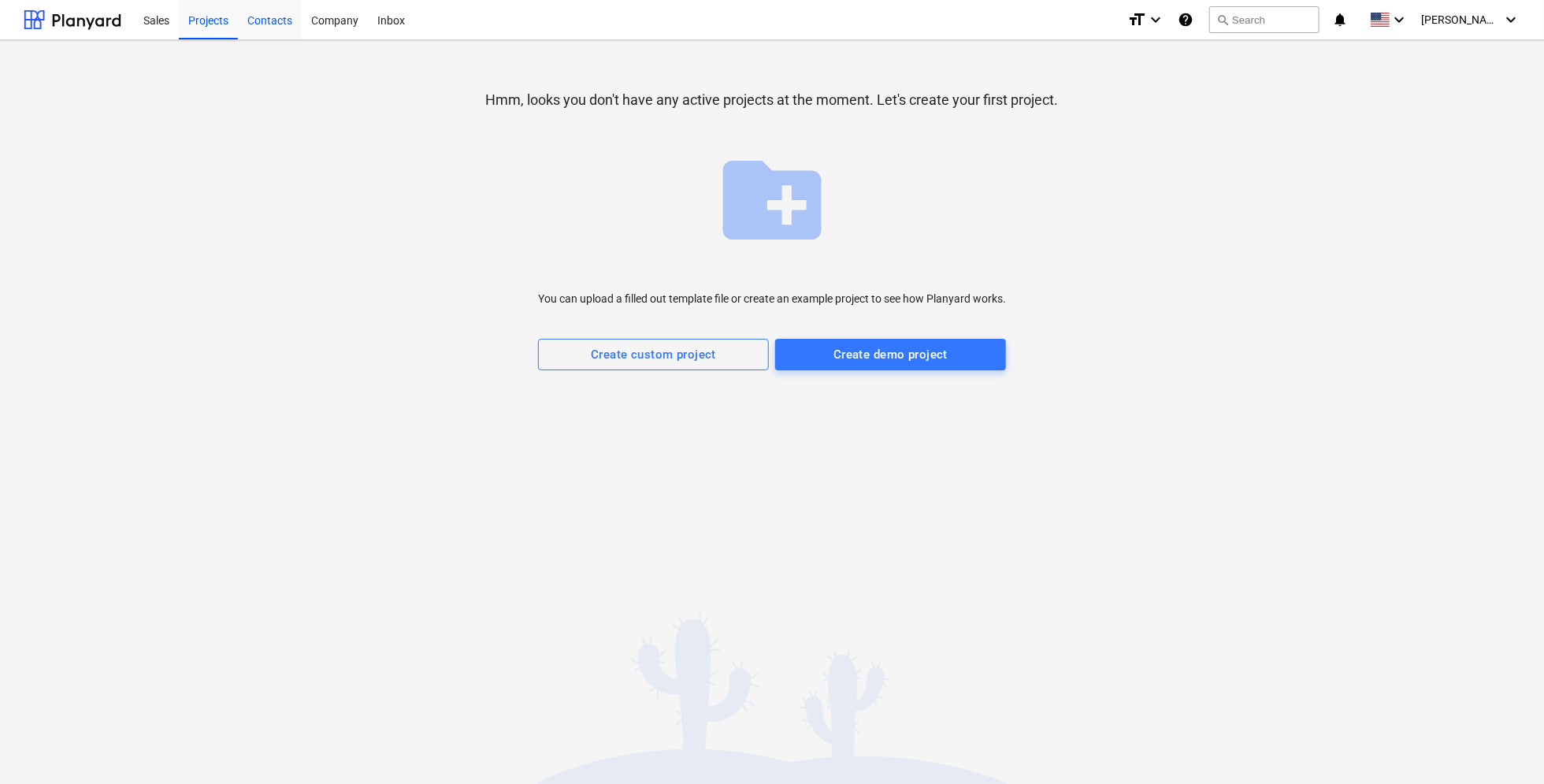
click at [281, 15] on div "Contacts" at bounding box center [270, 19] width 64 height 41
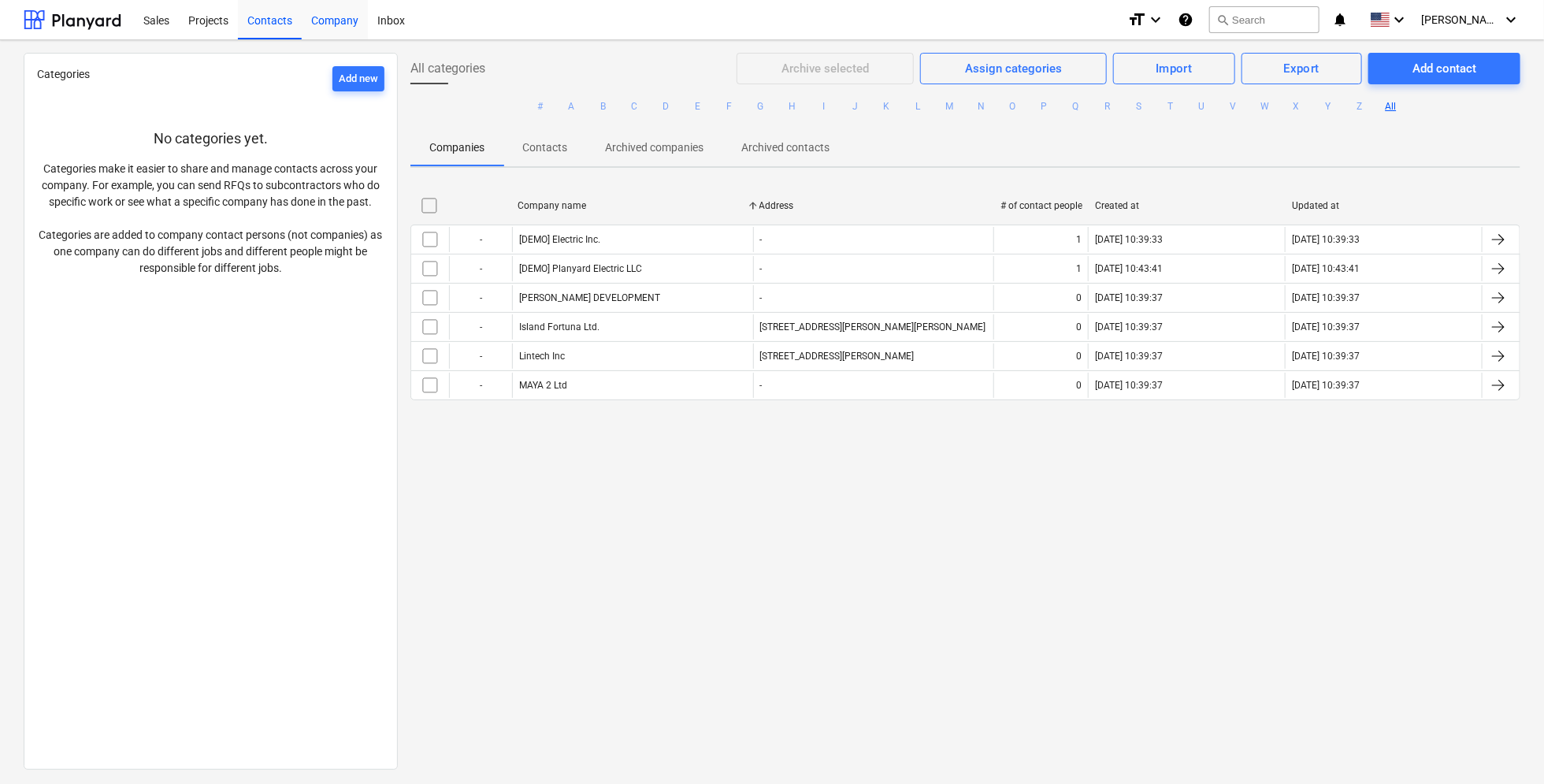
click at [339, 18] on div "Company" at bounding box center [334, 19] width 66 height 41
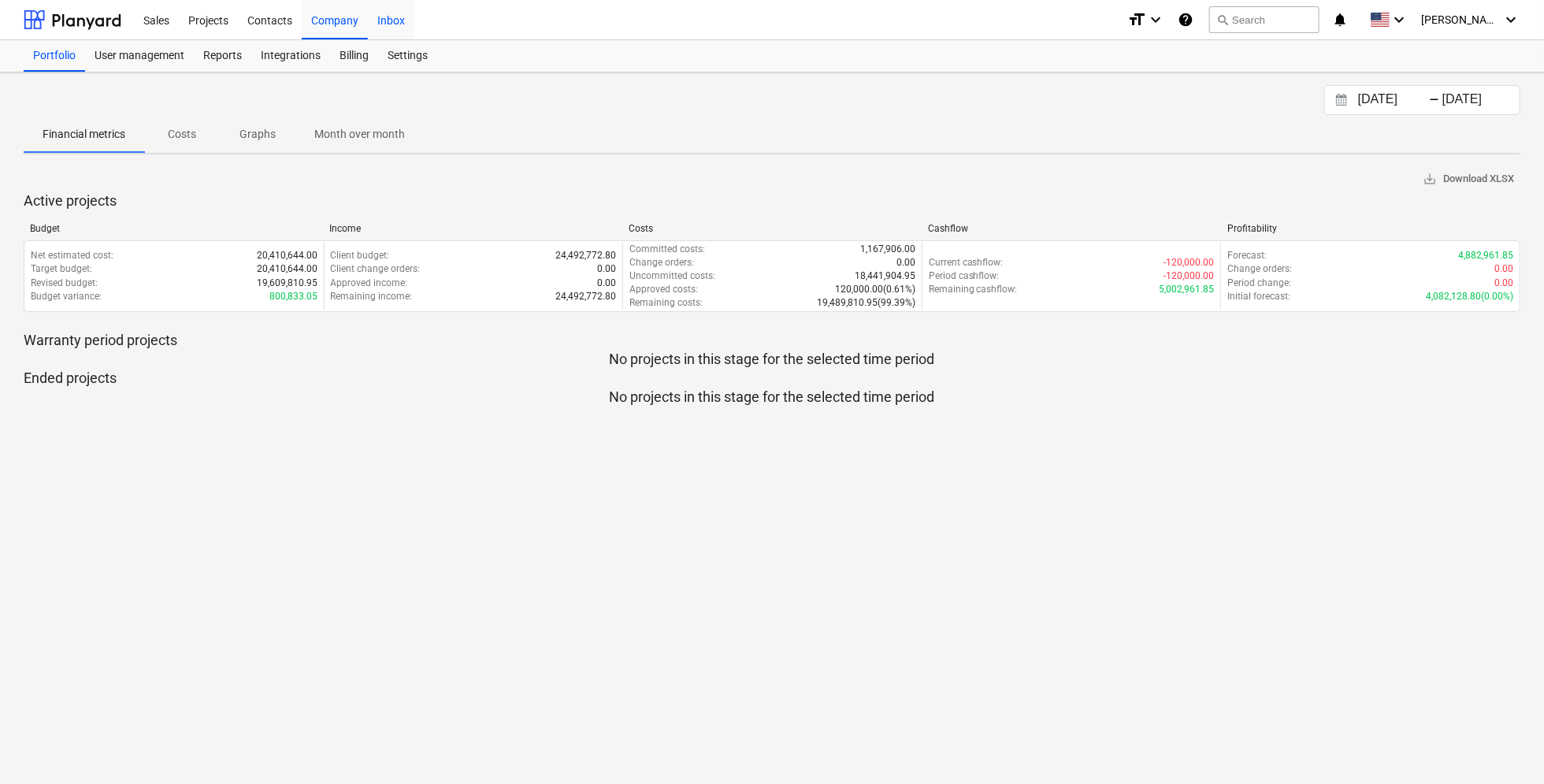
click at [402, 23] on div "Inbox" at bounding box center [392, 19] width 47 height 41
